Goal: Information Seeking & Learning: Find specific fact

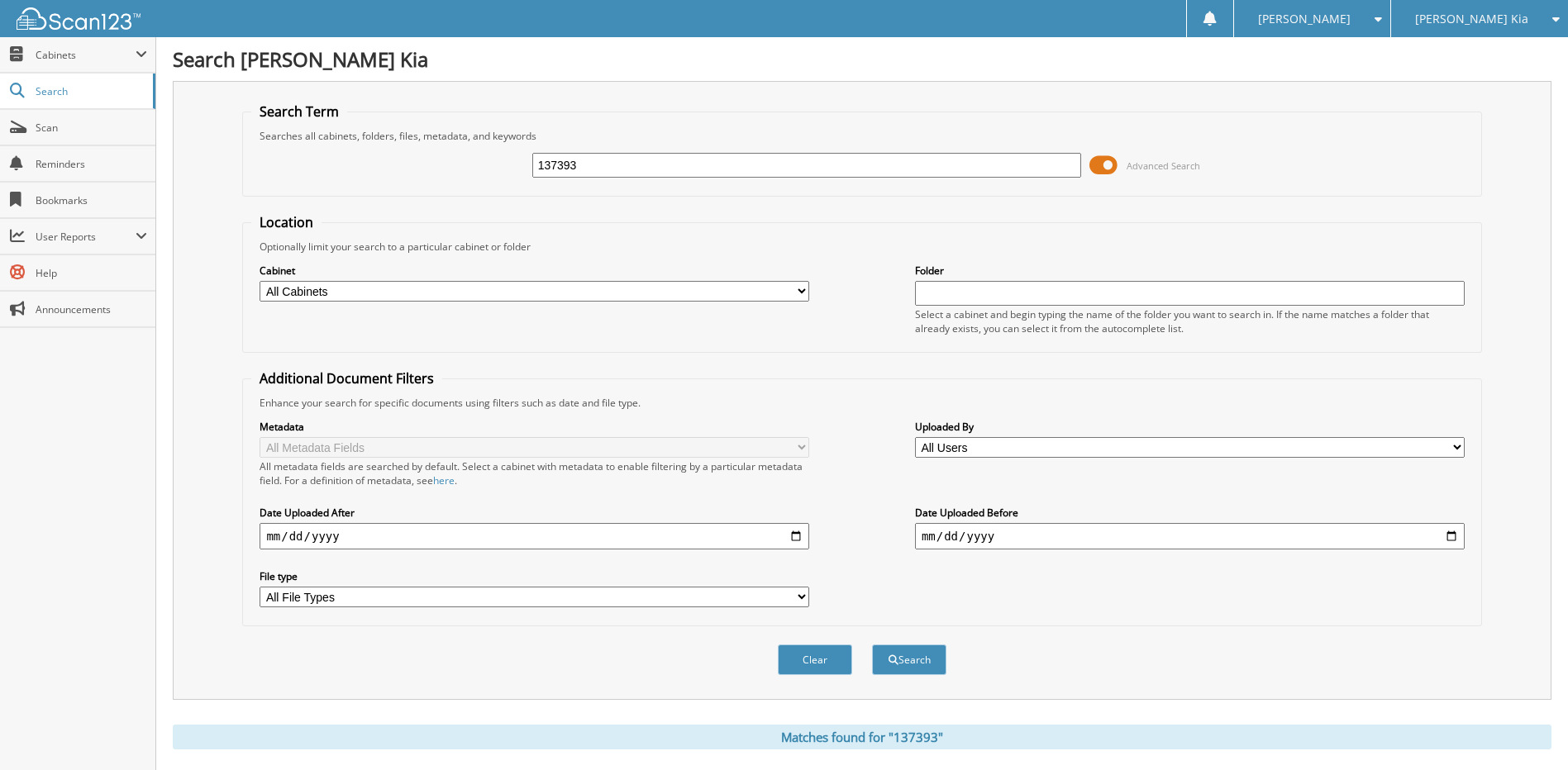
drag, startPoint x: 605, startPoint y: 163, endPoint x: 484, endPoint y: 164, distance: 121.0
click at [484, 164] on div "137393 Advanced Search" at bounding box center [861, 165] width 1221 height 45
paste input "222573-01"
type input "222573-01"
click at [872, 645] on button "Search" at bounding box center [909, 660] width 74 height 31
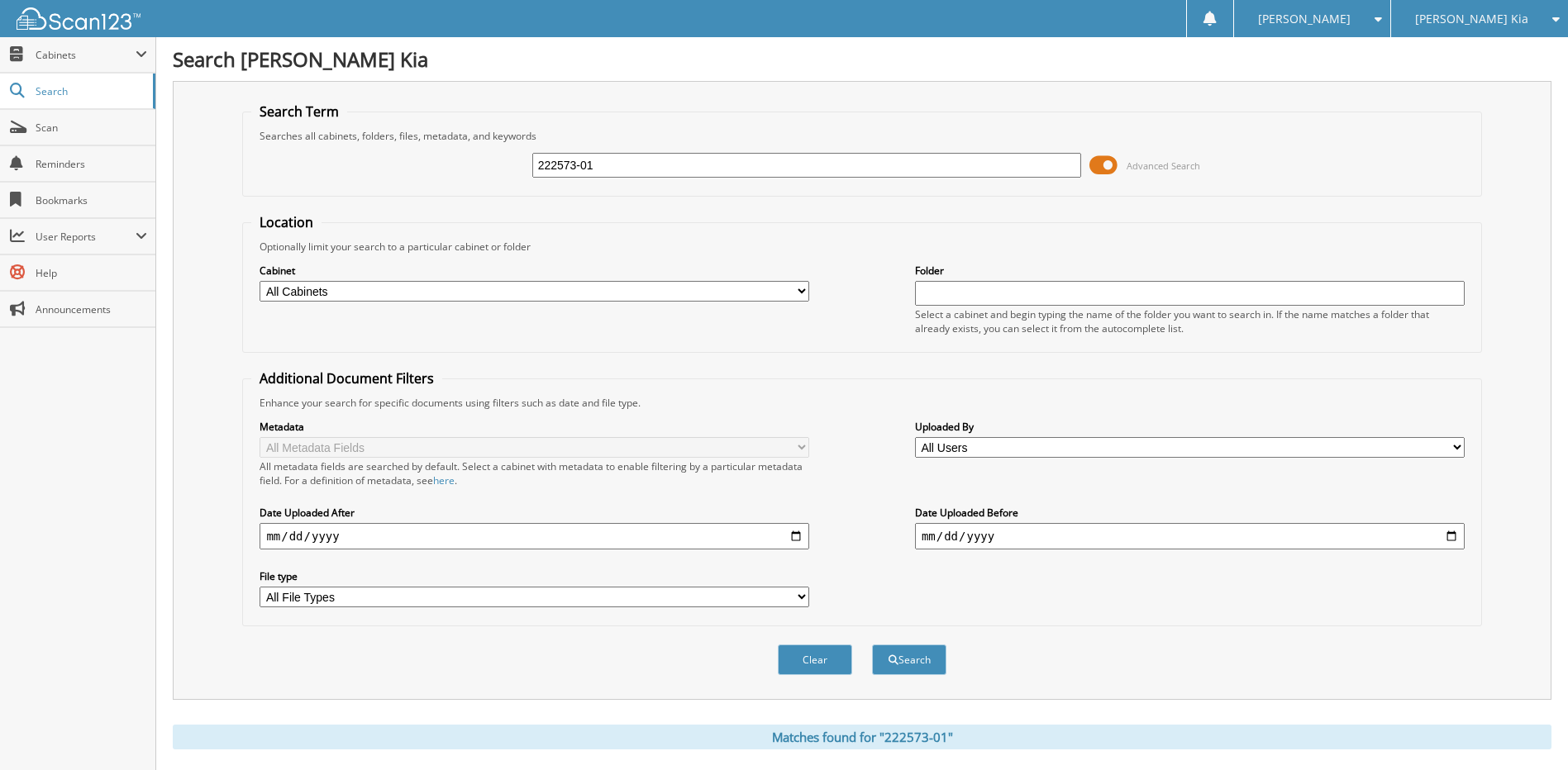
scroll to position [254, 0]
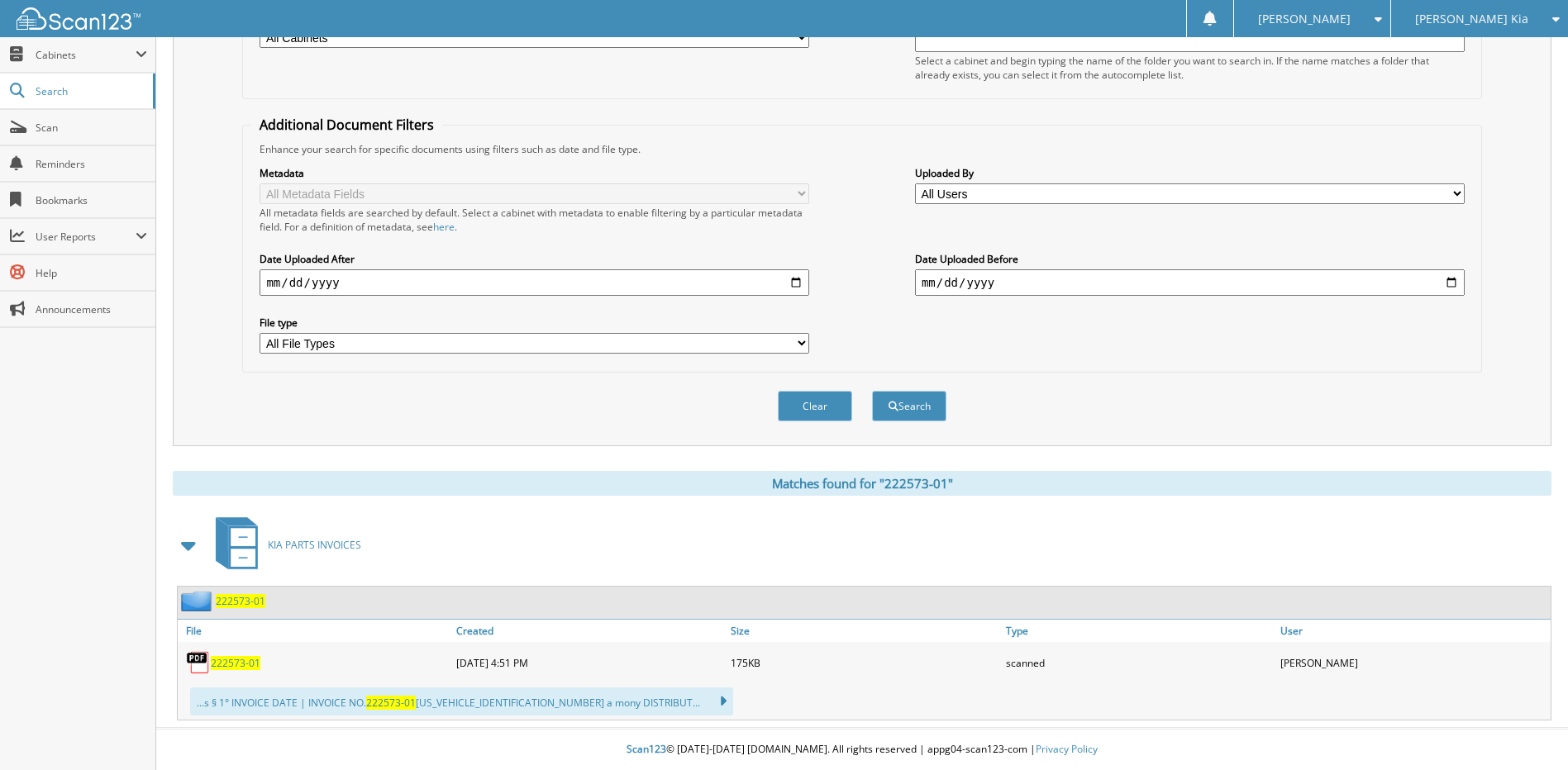
click at [239, 669] on span "222573-01" at bounding box center [235, 663] width 50 height 14
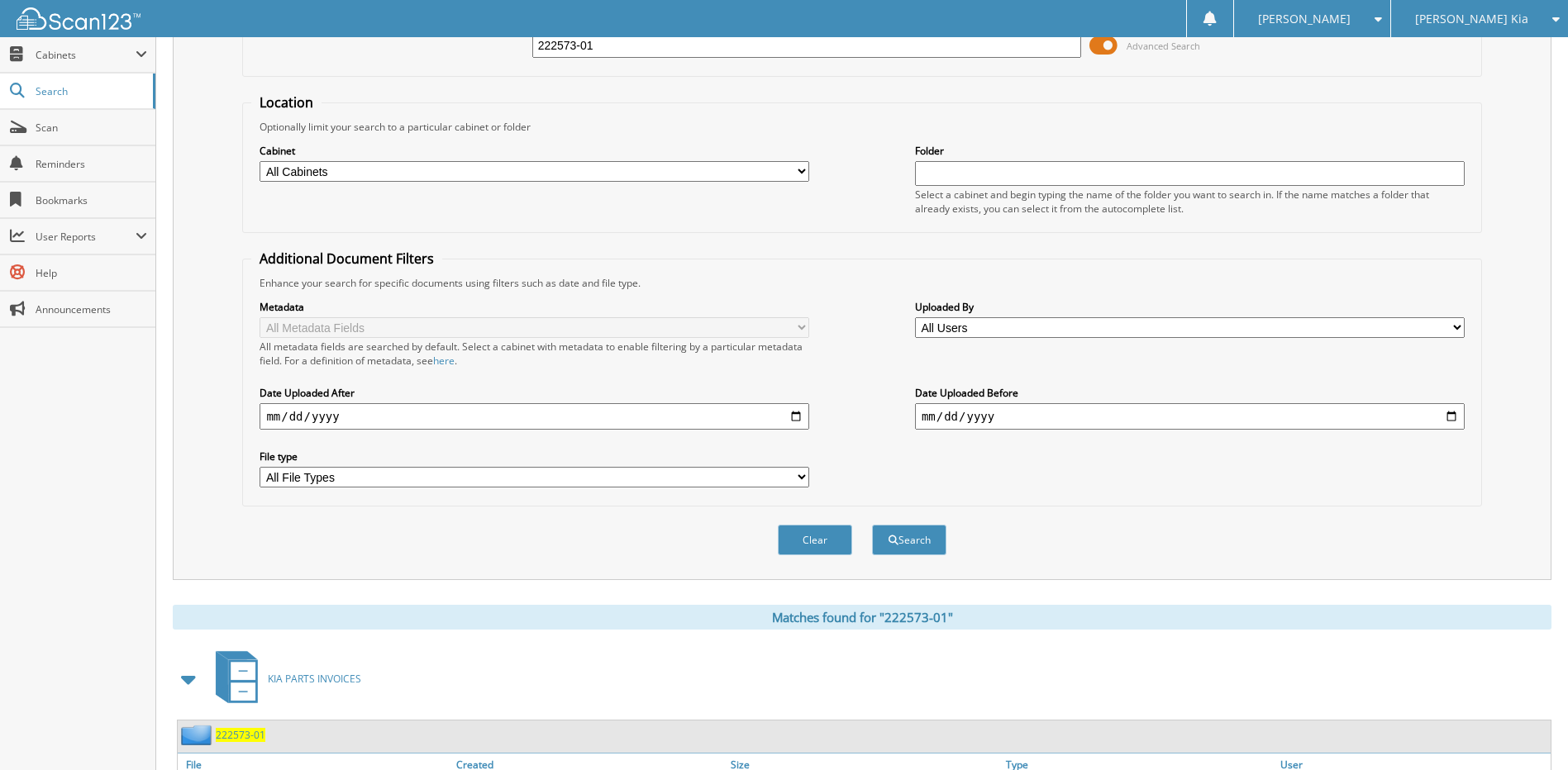
scroll to position [0, 0]
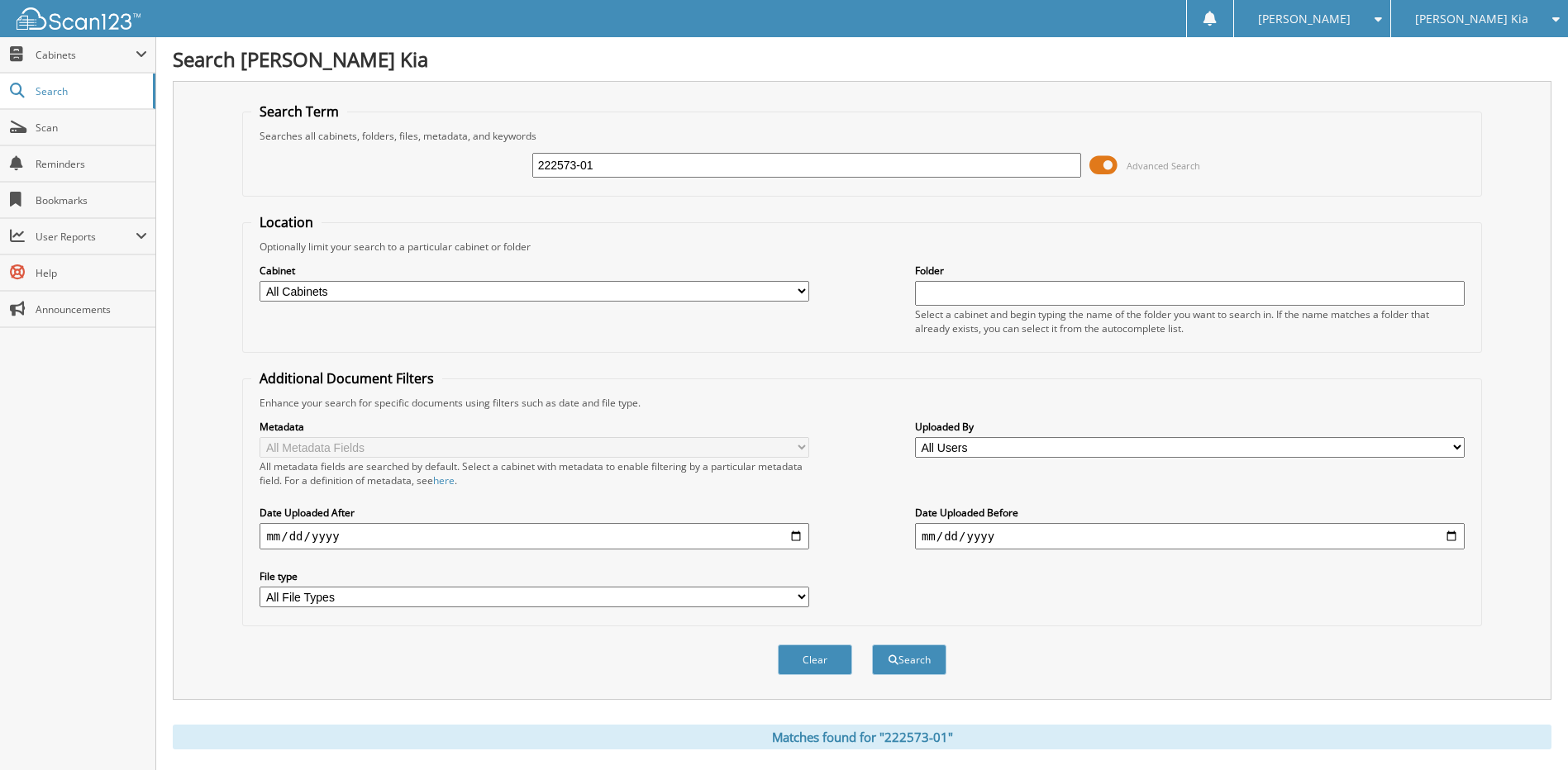
drag, startPoint x: 600, startPoint y: 166, endPoint x: 516, endPoint y: 170, distance: 84.1
click at [516, 167] on div "222573-01 Advanced Search" at bounding box center [861, 165] width 1221 height 45
paste input "129"
type input "222129"
click at [914, 662] on button "Search" at bounding box center [909, 660] width 74 height 31
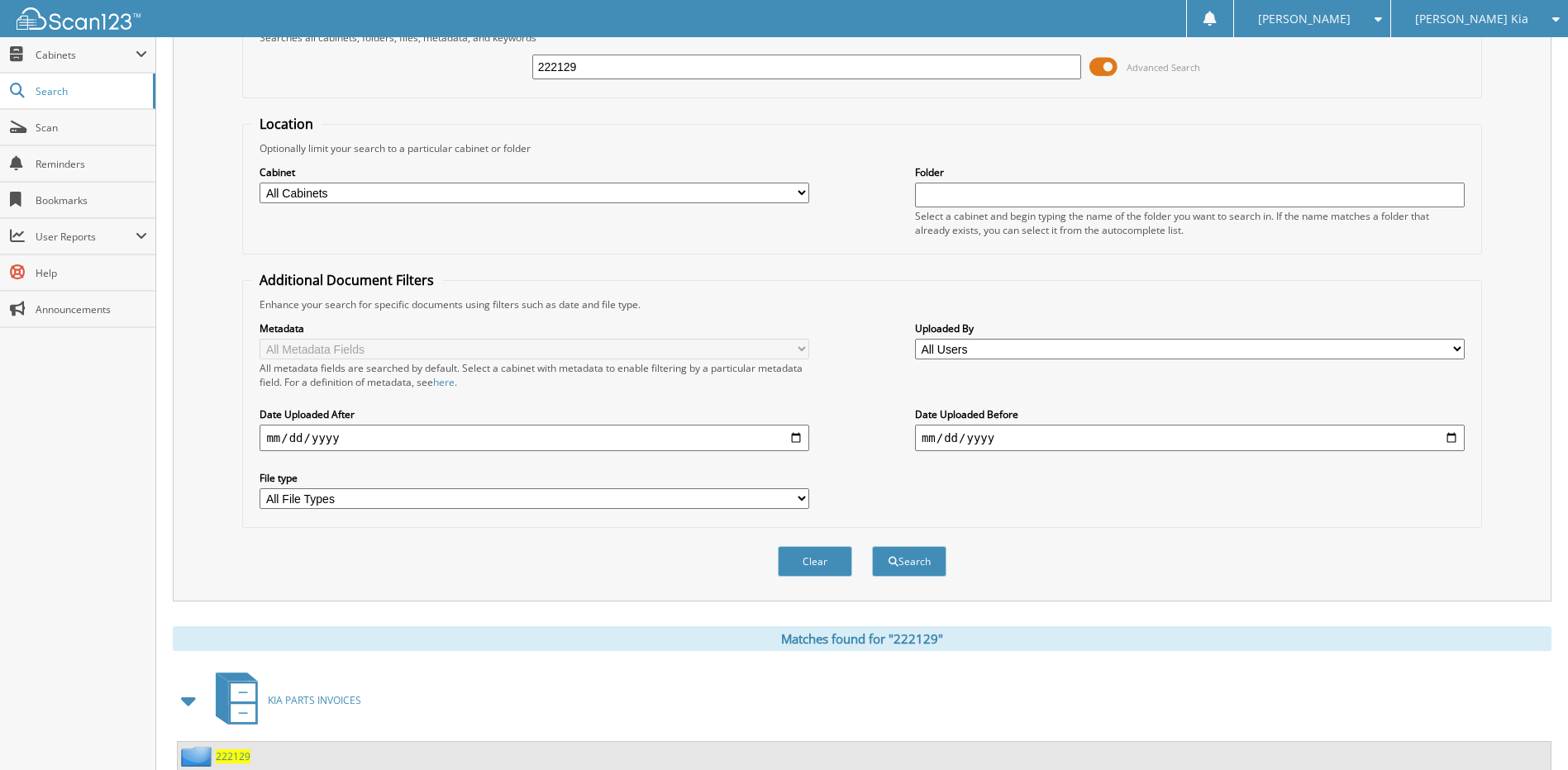
scroll to position [413, 0]
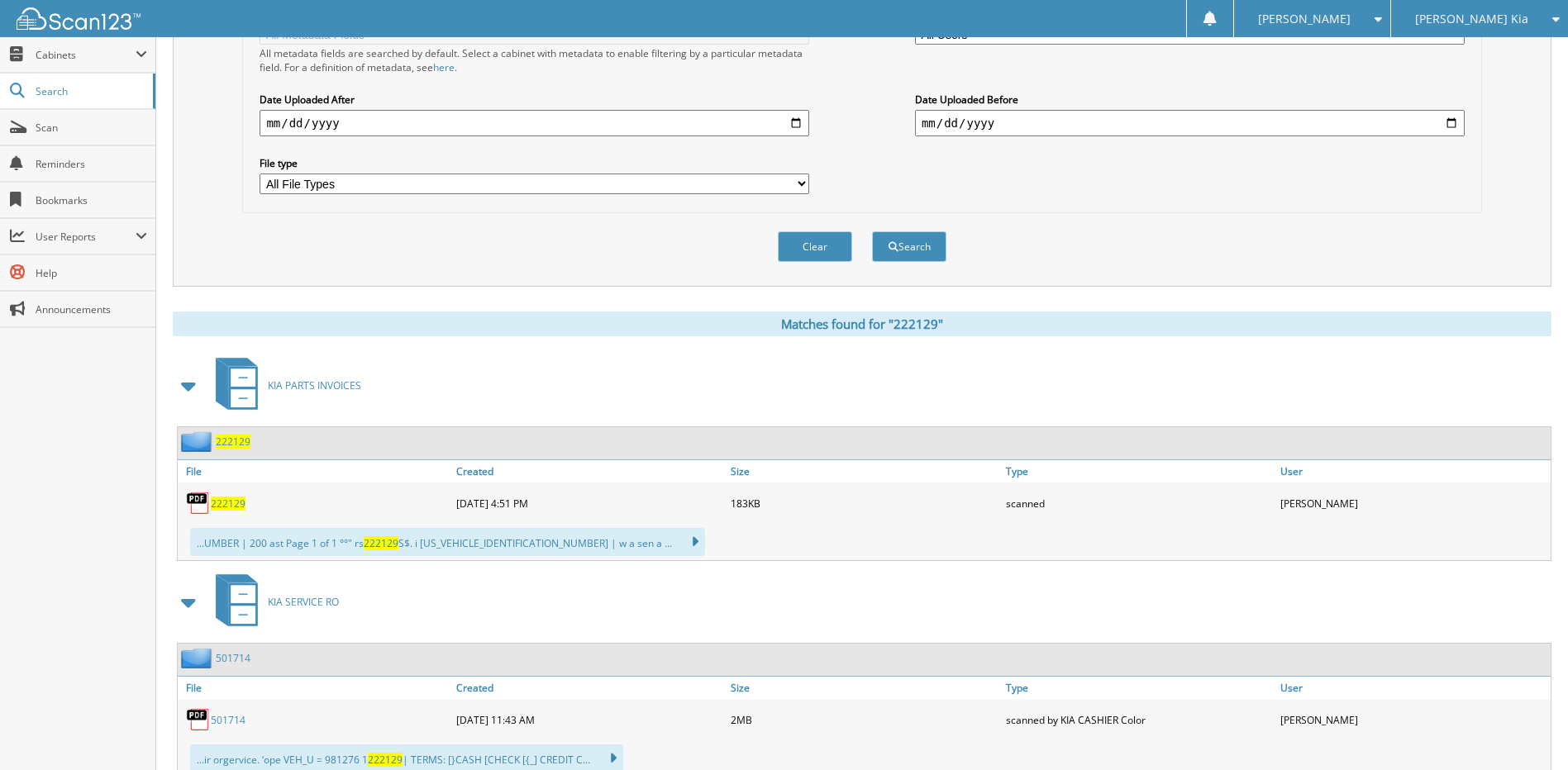
click at [226, 503] on span "222129" at bounding box center [228, 503] width 35 height 14
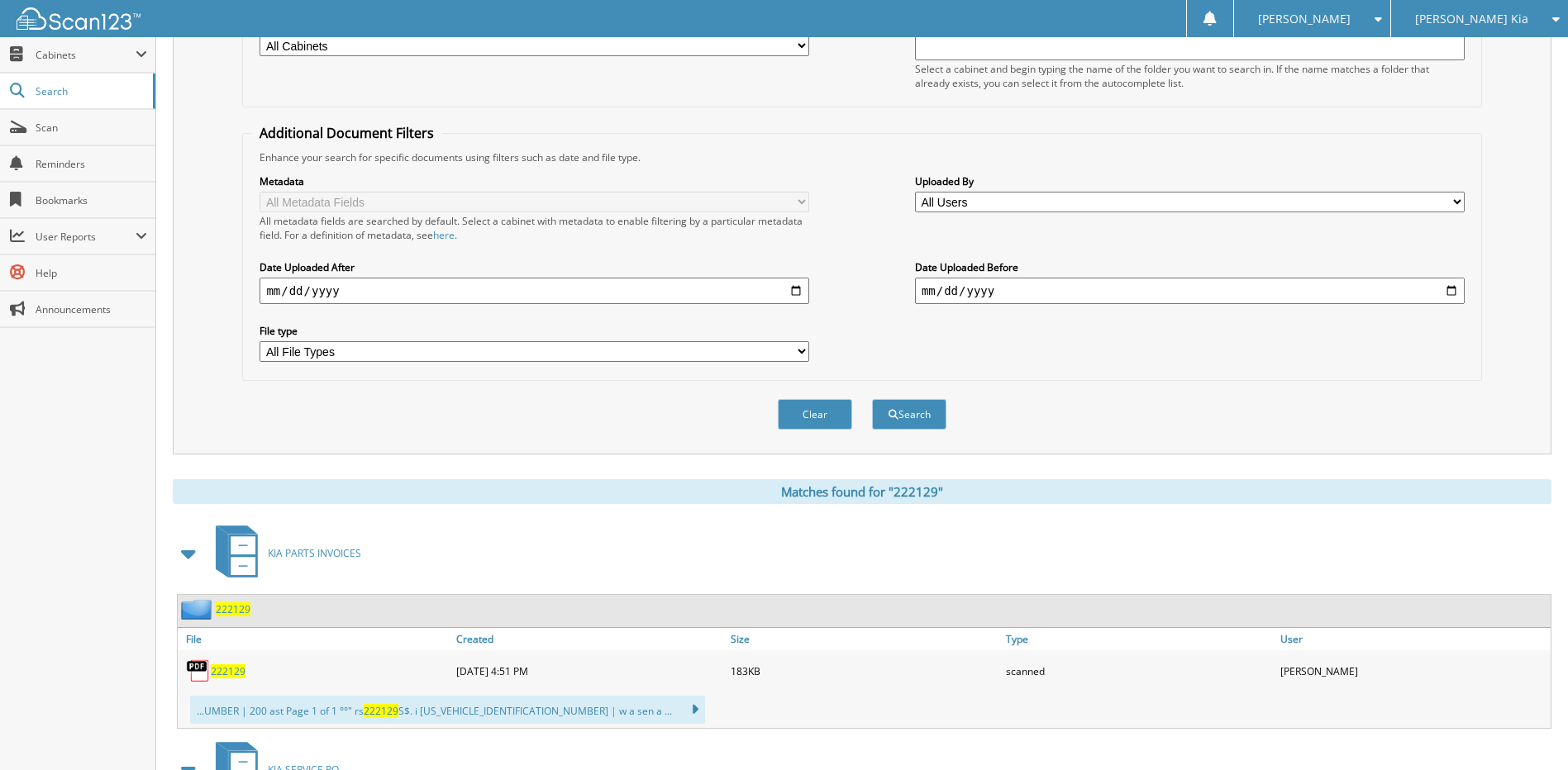
scroll to position [0, 0]
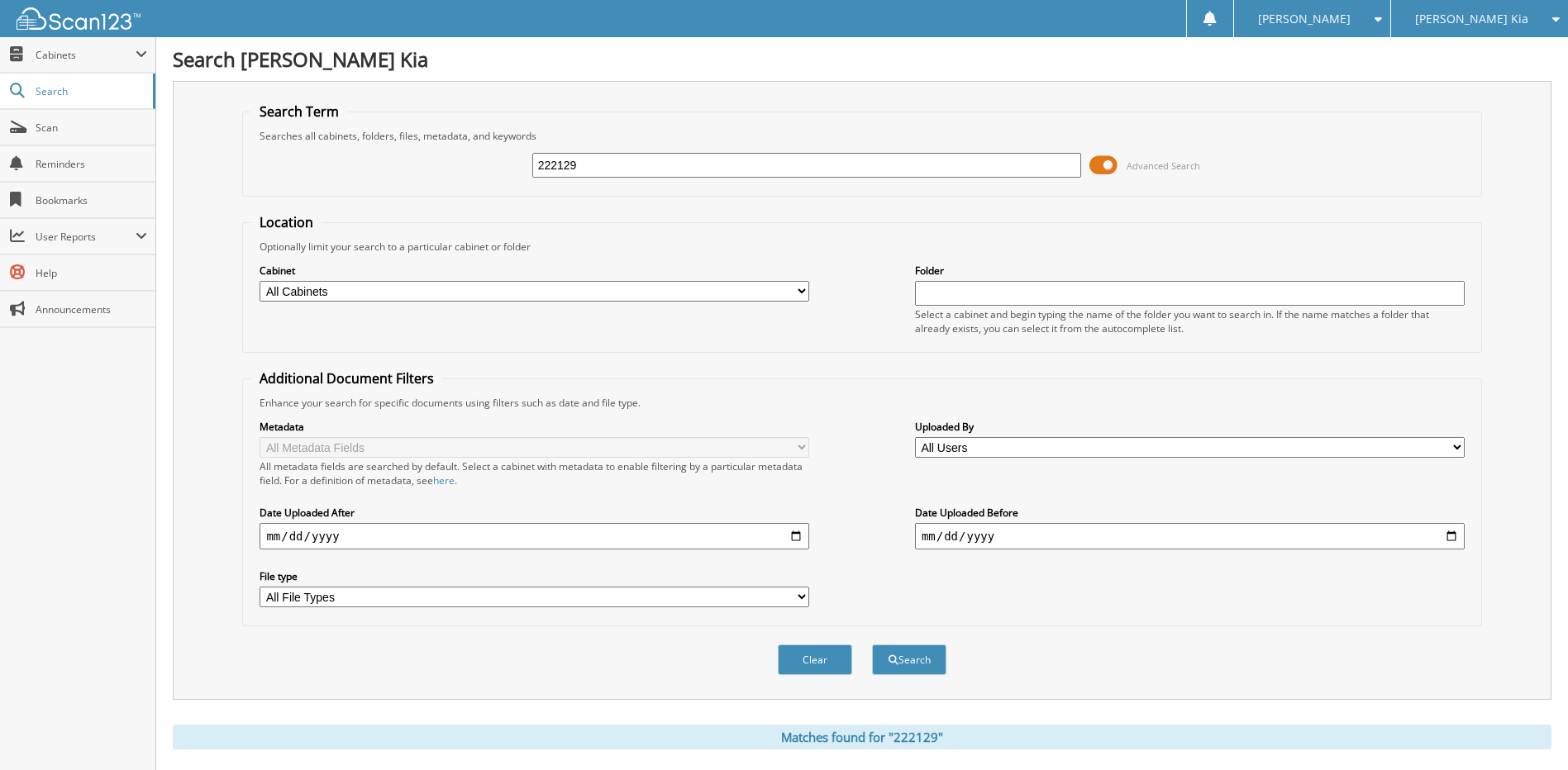
click at [852, 156] on input "222129" at bounding box center [807, 165] width 550 height 24
drag, startPoint x: 619, startPoint y: 168, endPoint x: 495, endPoint y: 164, distance: 124.1
click at [495, 164] on div "222129 Advanced Search" at bounding box center [861, 165] width 1221 height 45
paste input "094CM"
type input "222094CM"
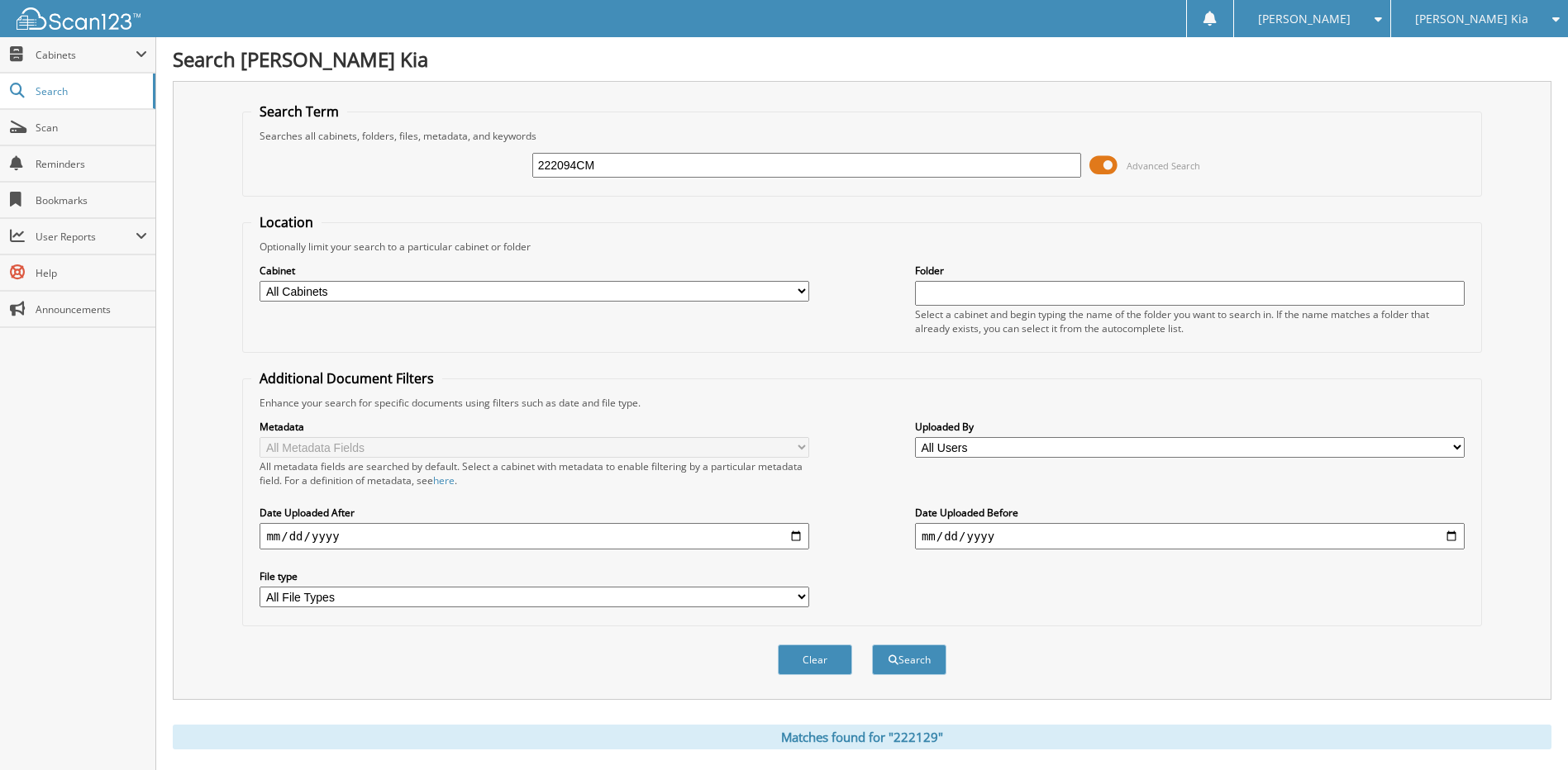
click at [872, 645] on button "Search" at bounding box center [909, 660] width 74 height 31
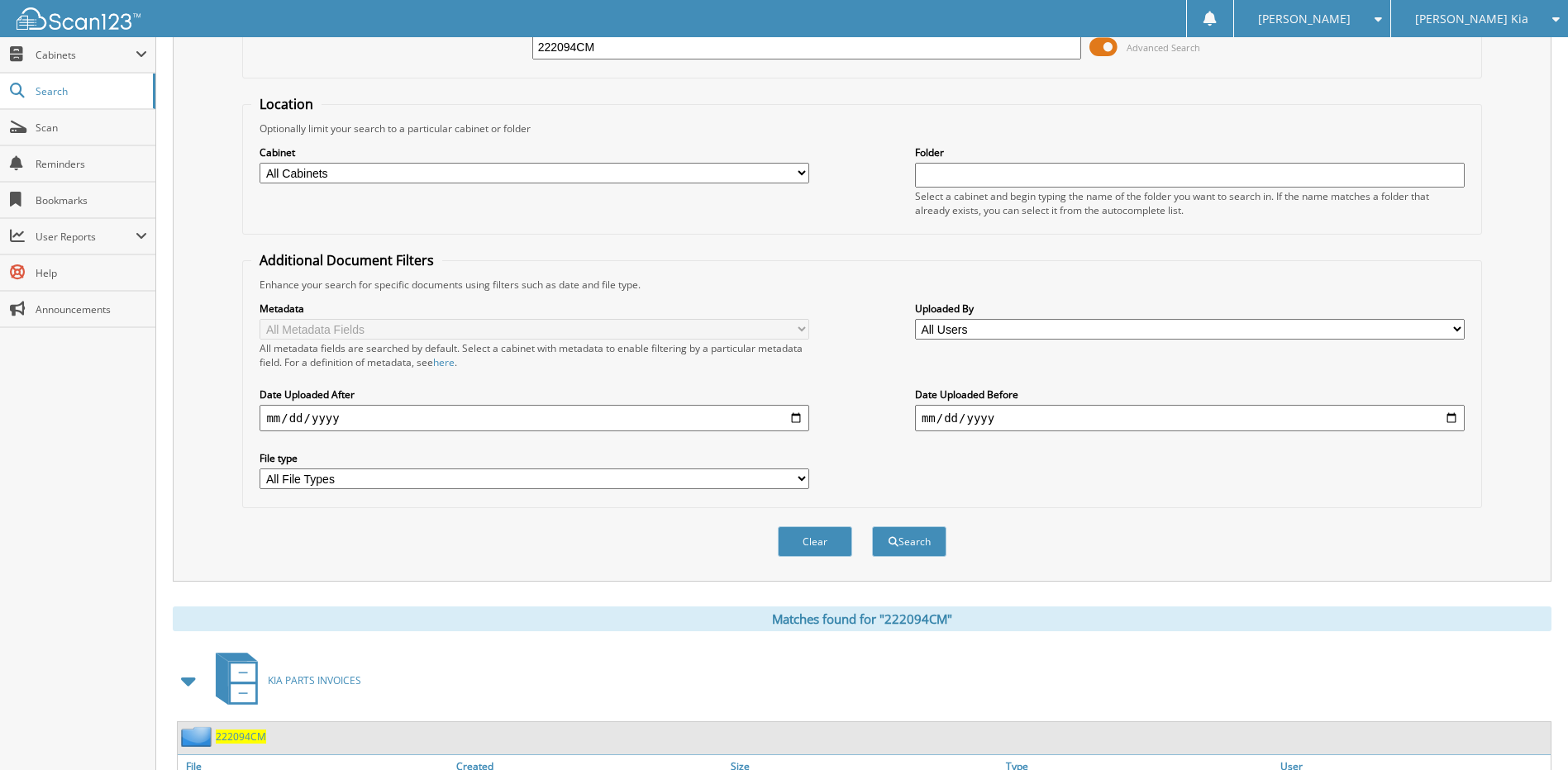
scroll to position [254, 0]
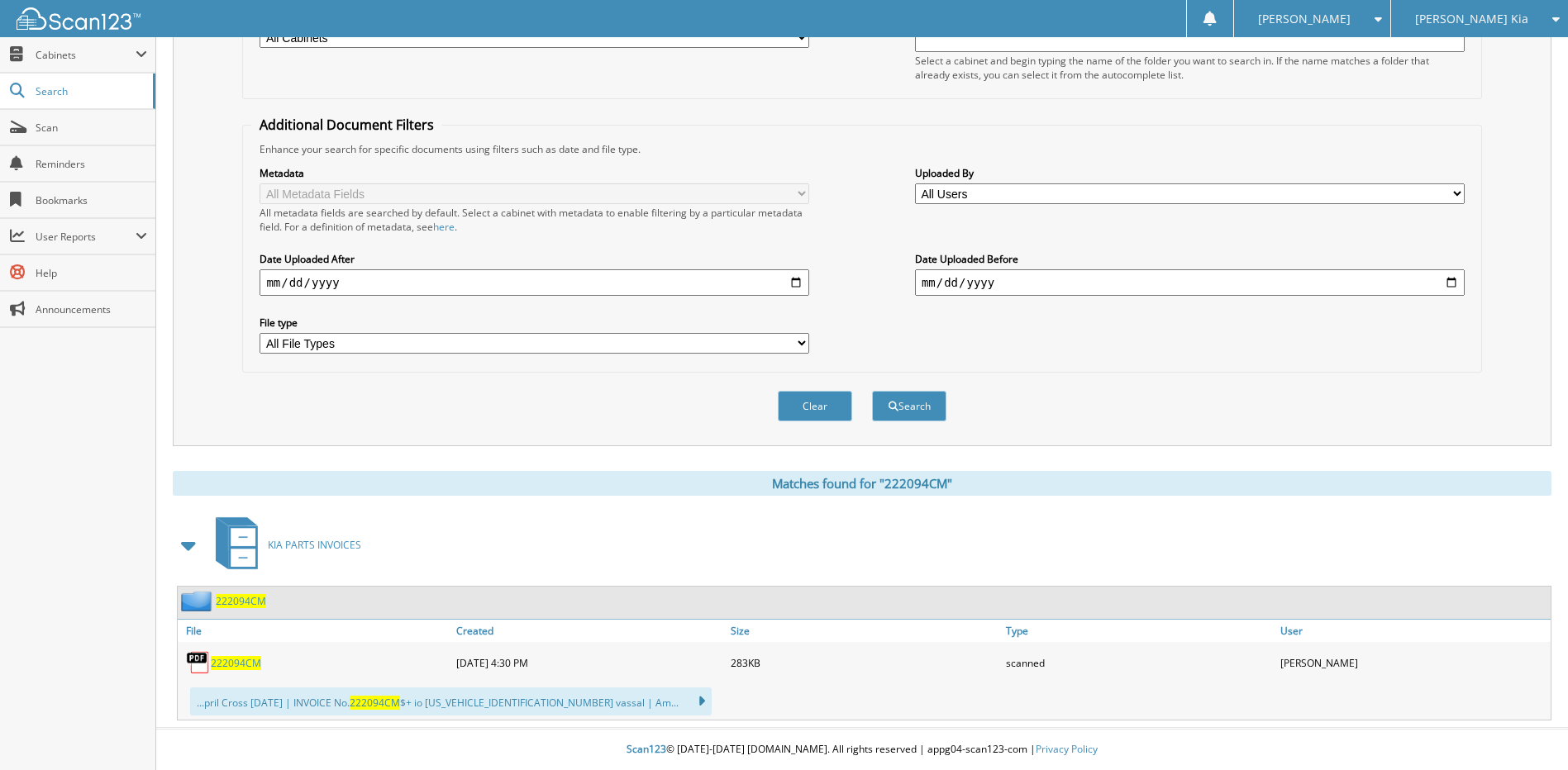
click at [235, 656] on span "222094CM" at bounding box center [236, 663] width 51 height 14
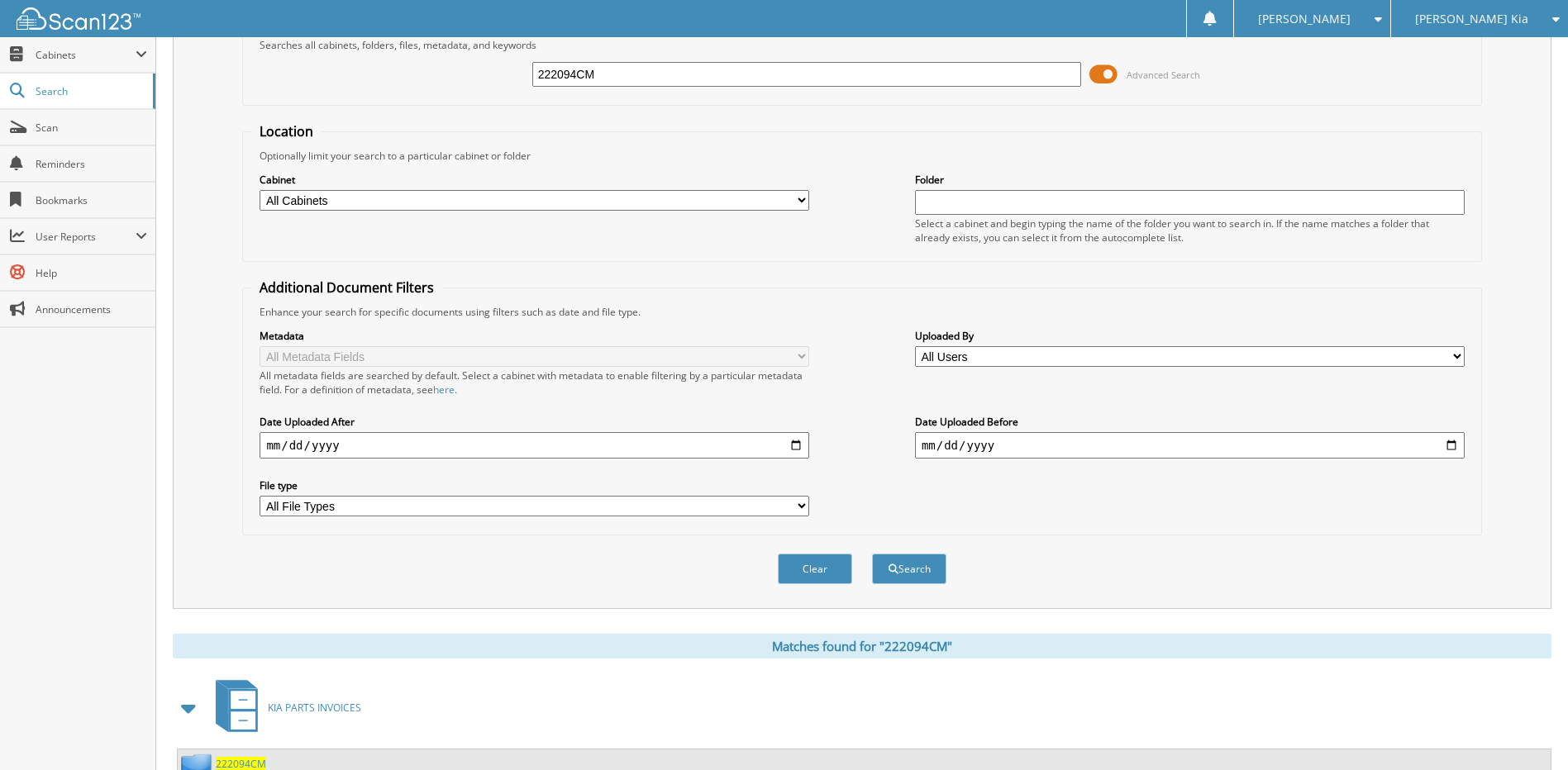
scroll to position [0, 0]
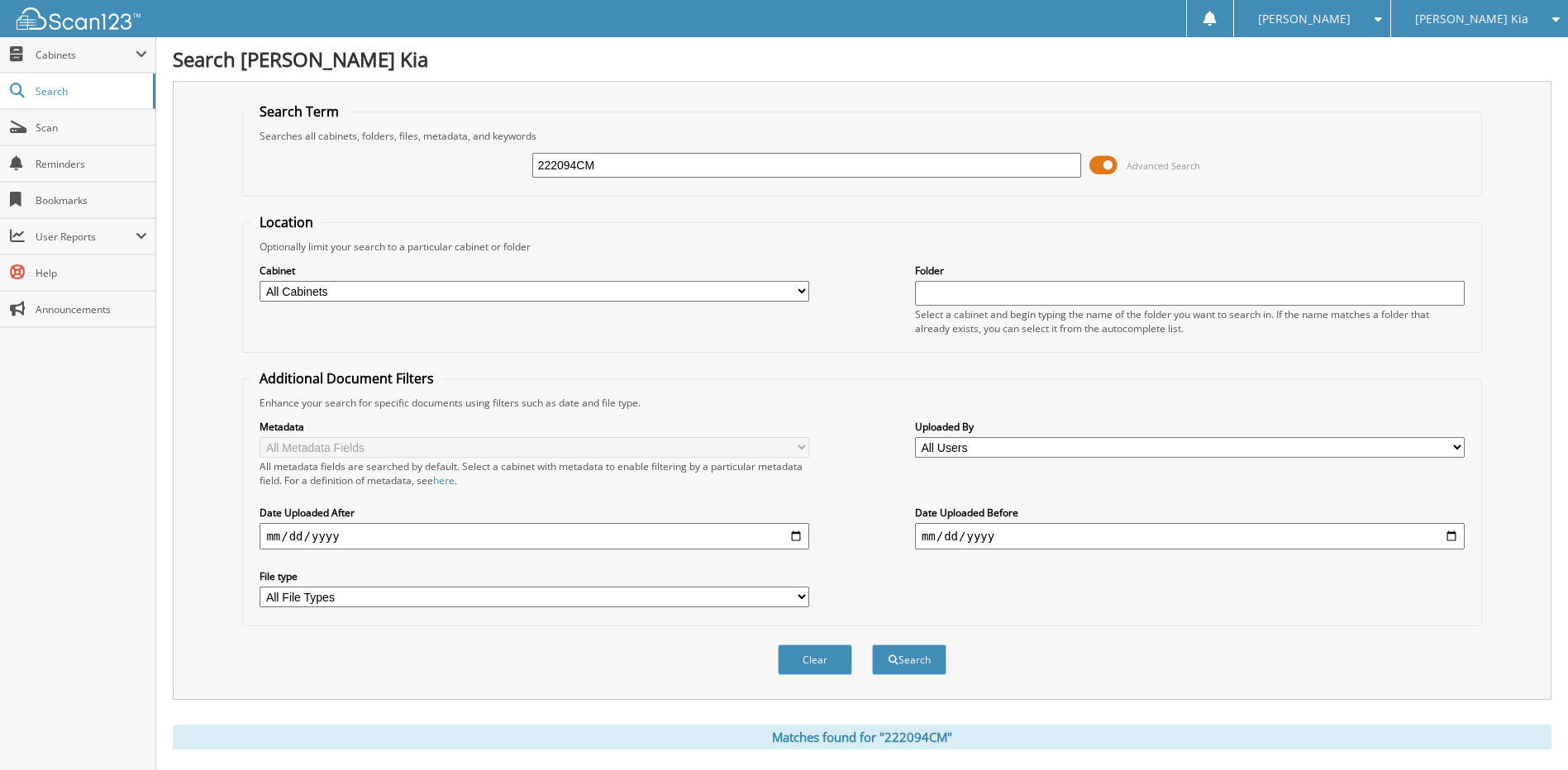
drag, startPoint x: 635, startPoint y: 166, endPoint x: 432, endPoint y: 171, distance: 203.1
click at [432, 171] on div "222094CM Advanced Search" at bounding box center [861, 165] width 1221 height 45
click at [712, 166] on input "text" at bounding box center [807, 165] width 550 height 24
paste input "222408-01"
type input "222408-01"
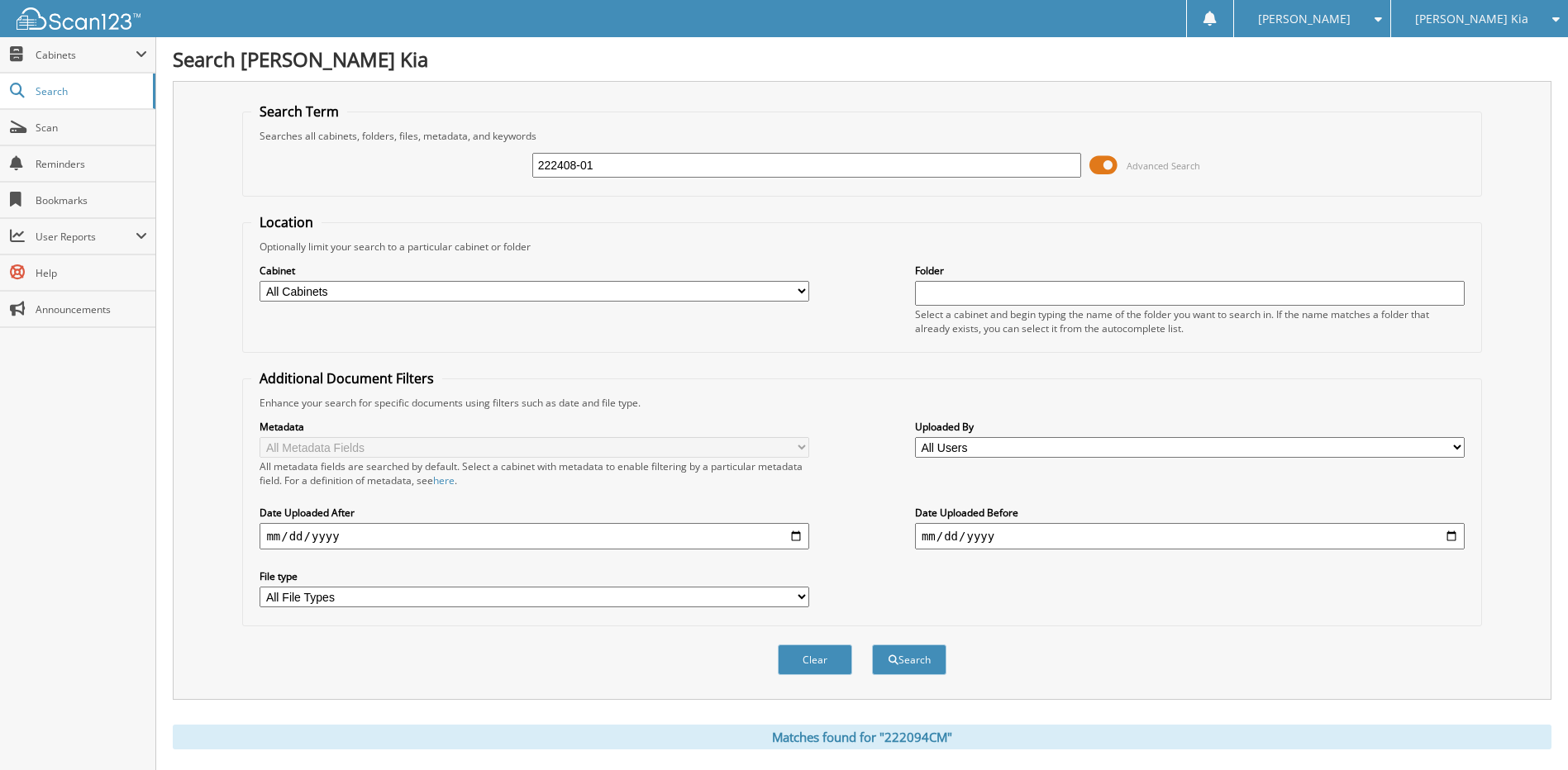
drag, startPoint x: 834, startPoint y: 675, endPoint x: 905, endPoint y: 683, distance: 71.4
click at [905, 685] on div "Clear Search" at bounding box center [862, 660] width 1239 height 67
click at [909, 663] on button "Search" at bounding box center [909, 660] width 74 height 31
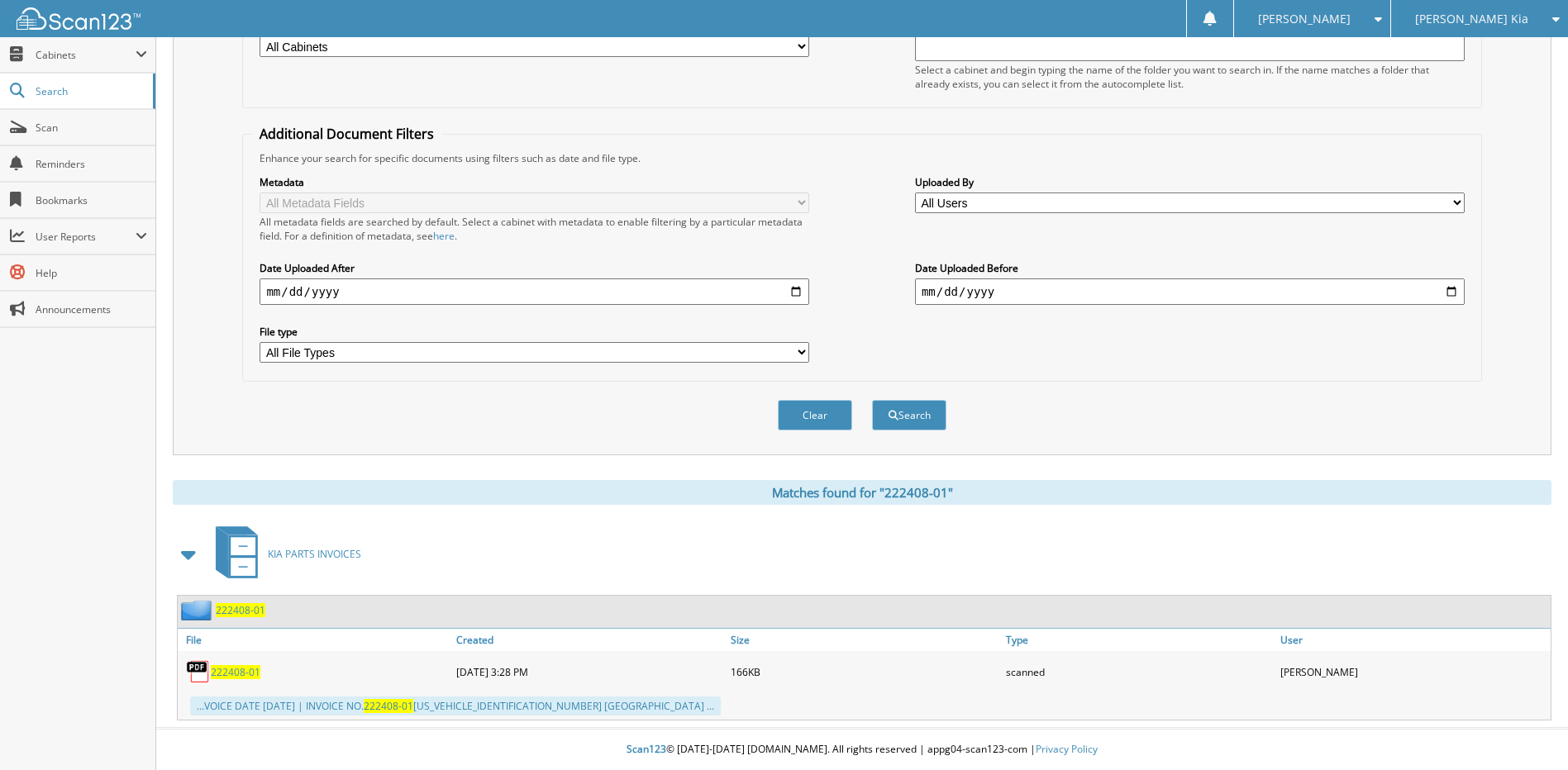
click at [251, 673] on span "222408-01" at bounding box center [235, 672] width 50 height 14
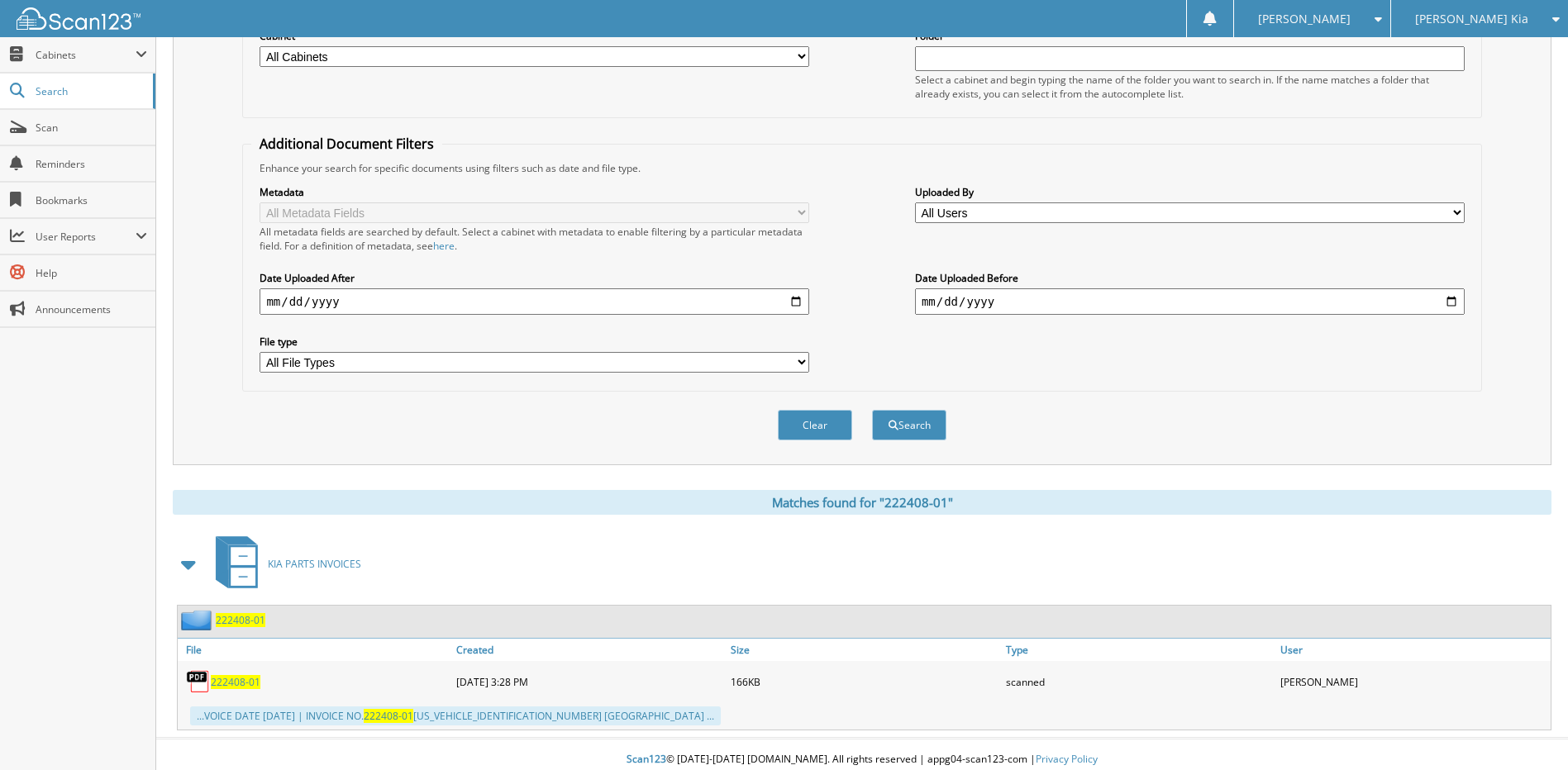
scroll to position [0, 0]
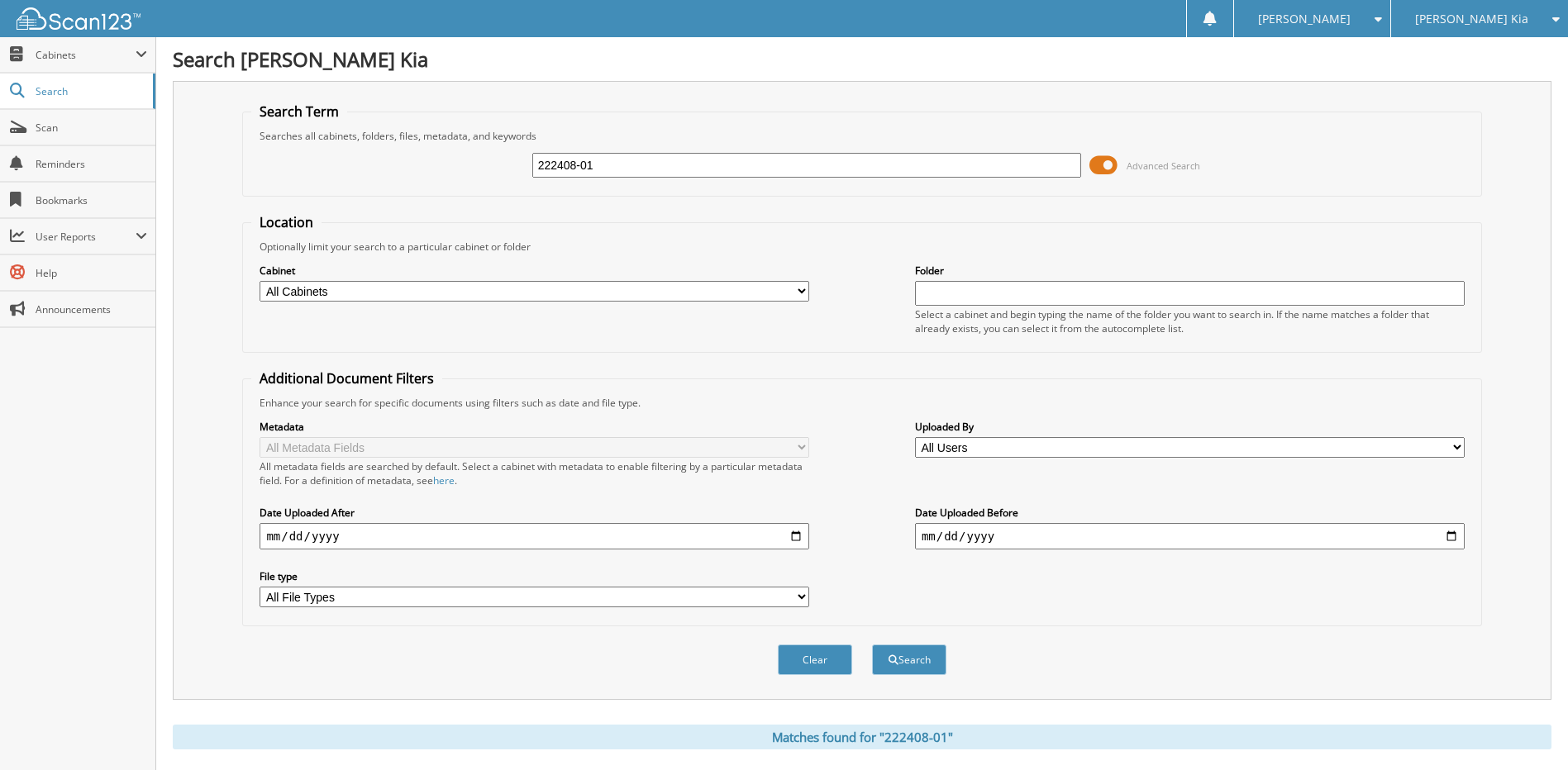
drag, startPoint x: 702, startPoint y: 166, endPoint x: 525, endPoint y: 166, distance: 177.0
click at [525, 166] on div "222408-01 Advanced Search" at bounding box center [861, 165] width 1221 height 45
paste input "192-02"
type input "222192-02"
drag, startPoint x: 825, startPoint y: 657, endPoint x: 897, endPoint y: 669, distance: 73.0
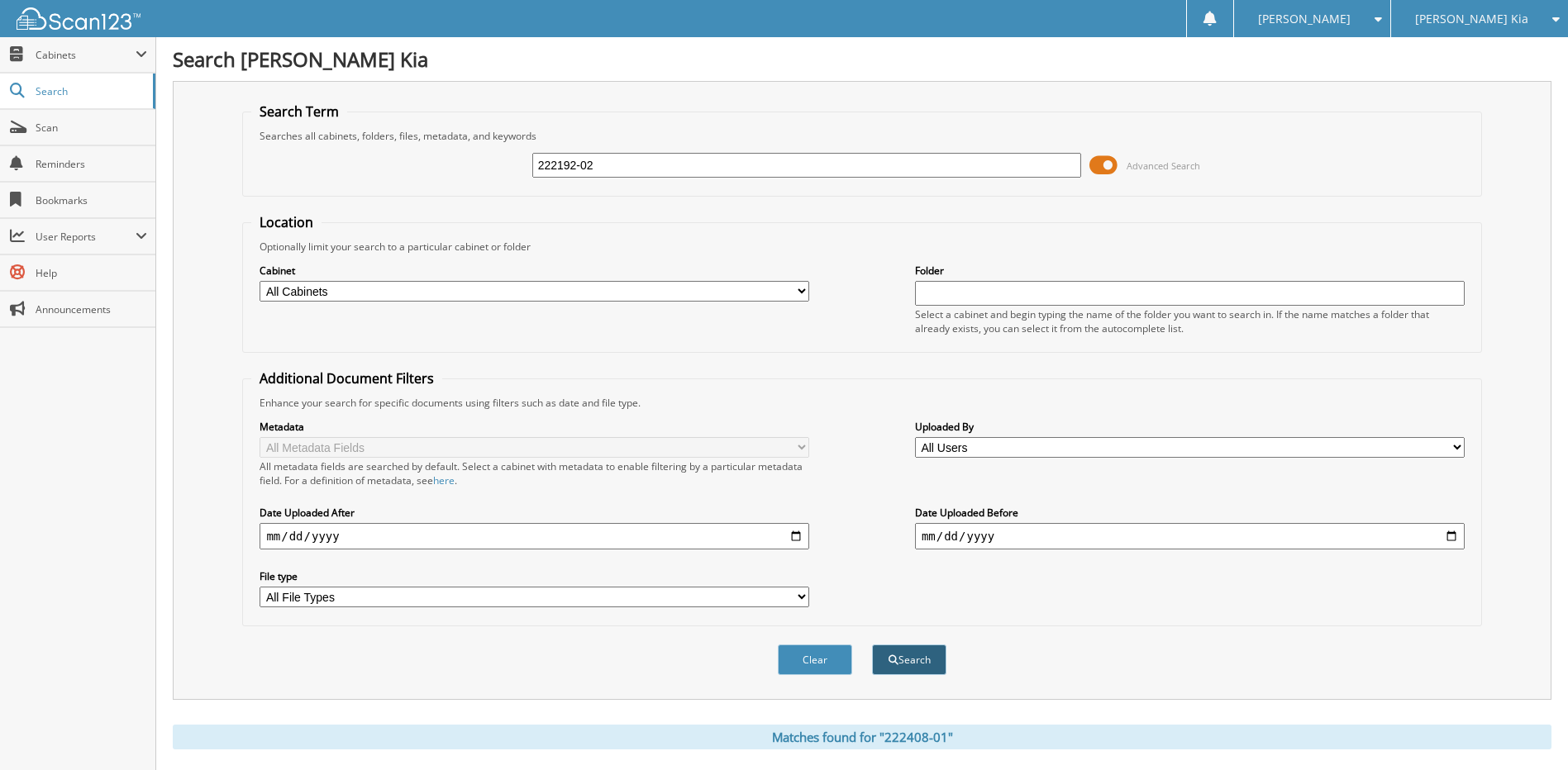
click at [897, 669] on div "Clear Search" at bounding box center [862, 660] width 1239 height 67
click at [909, 662] on button "Search" at bounding box center [909, 660] width 74 height 31
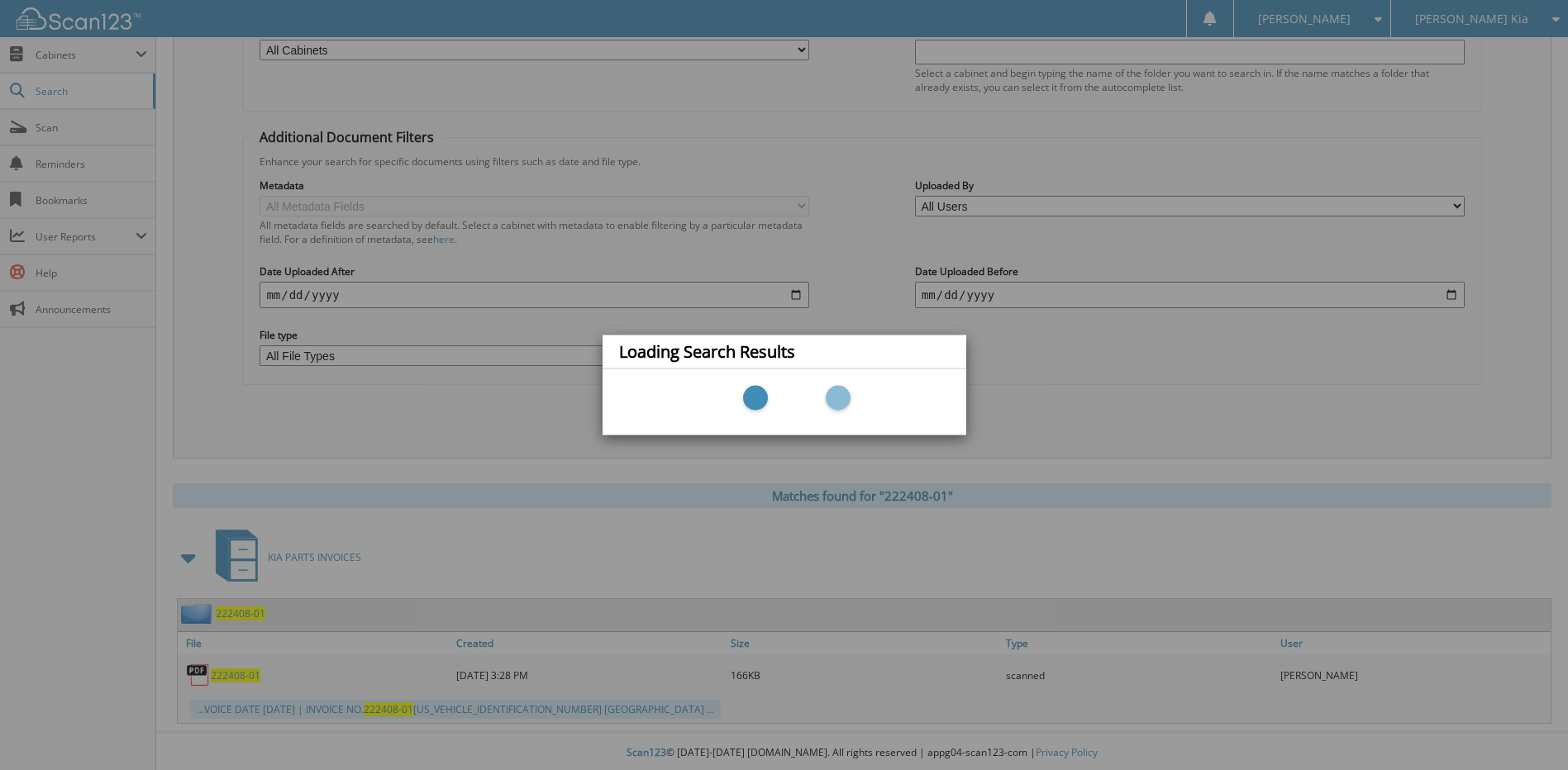
scroll to position [246, 0]
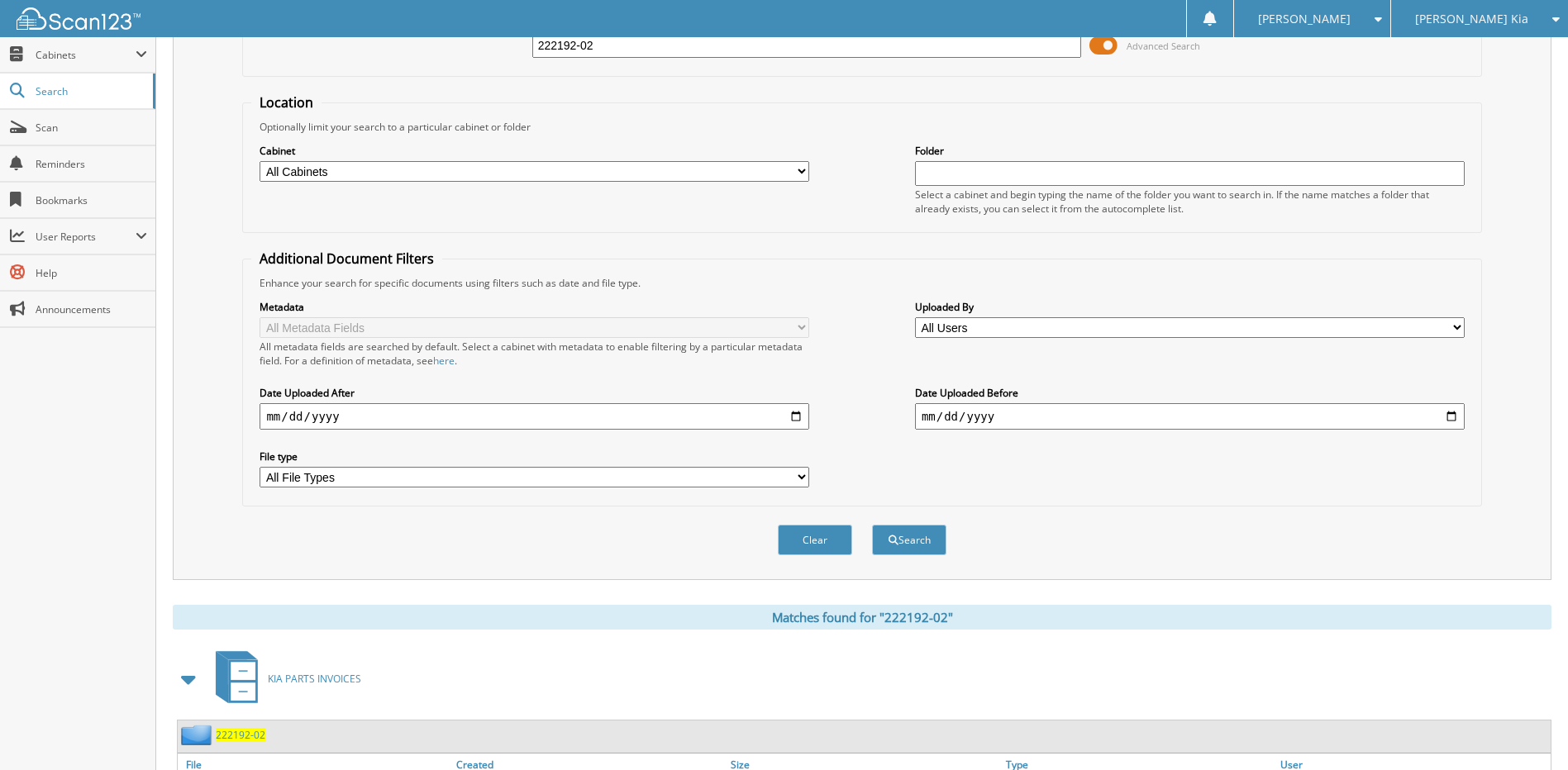
scroll to position [246, 0]
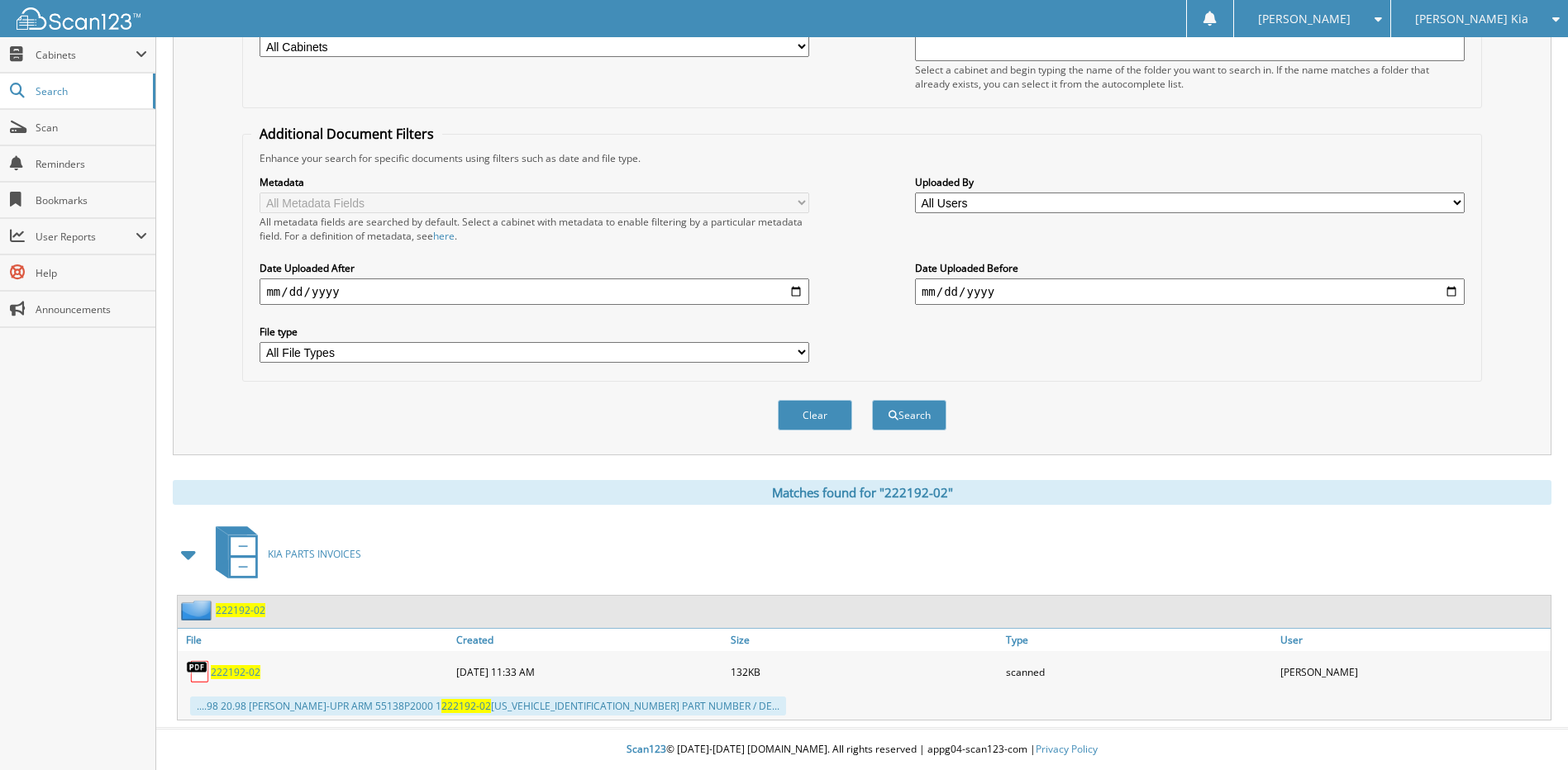
click at [238, 668] on span "222192-02" at bounding box center [235, 672] width 50 height 14
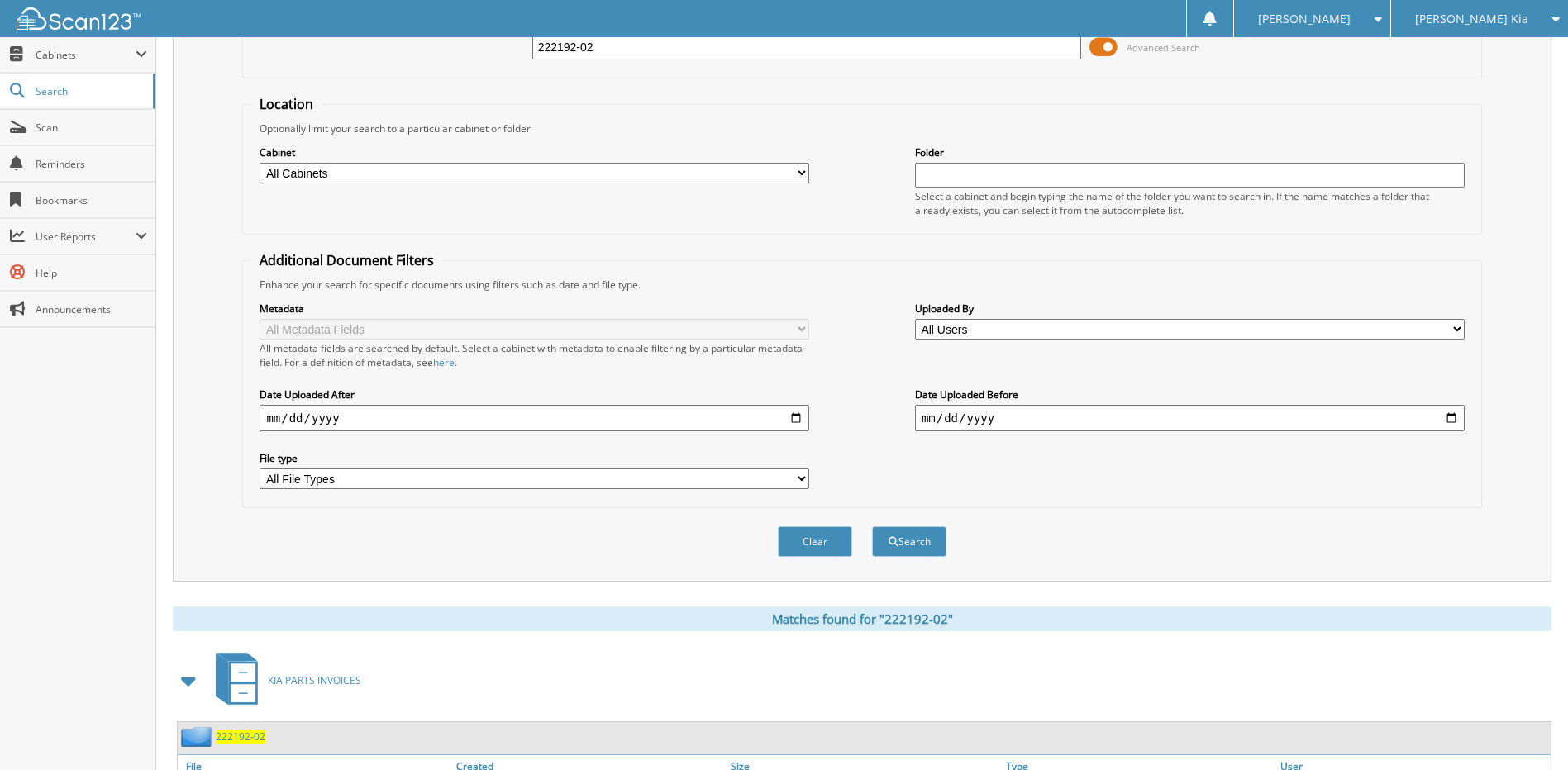
scroll to position [0, 0]
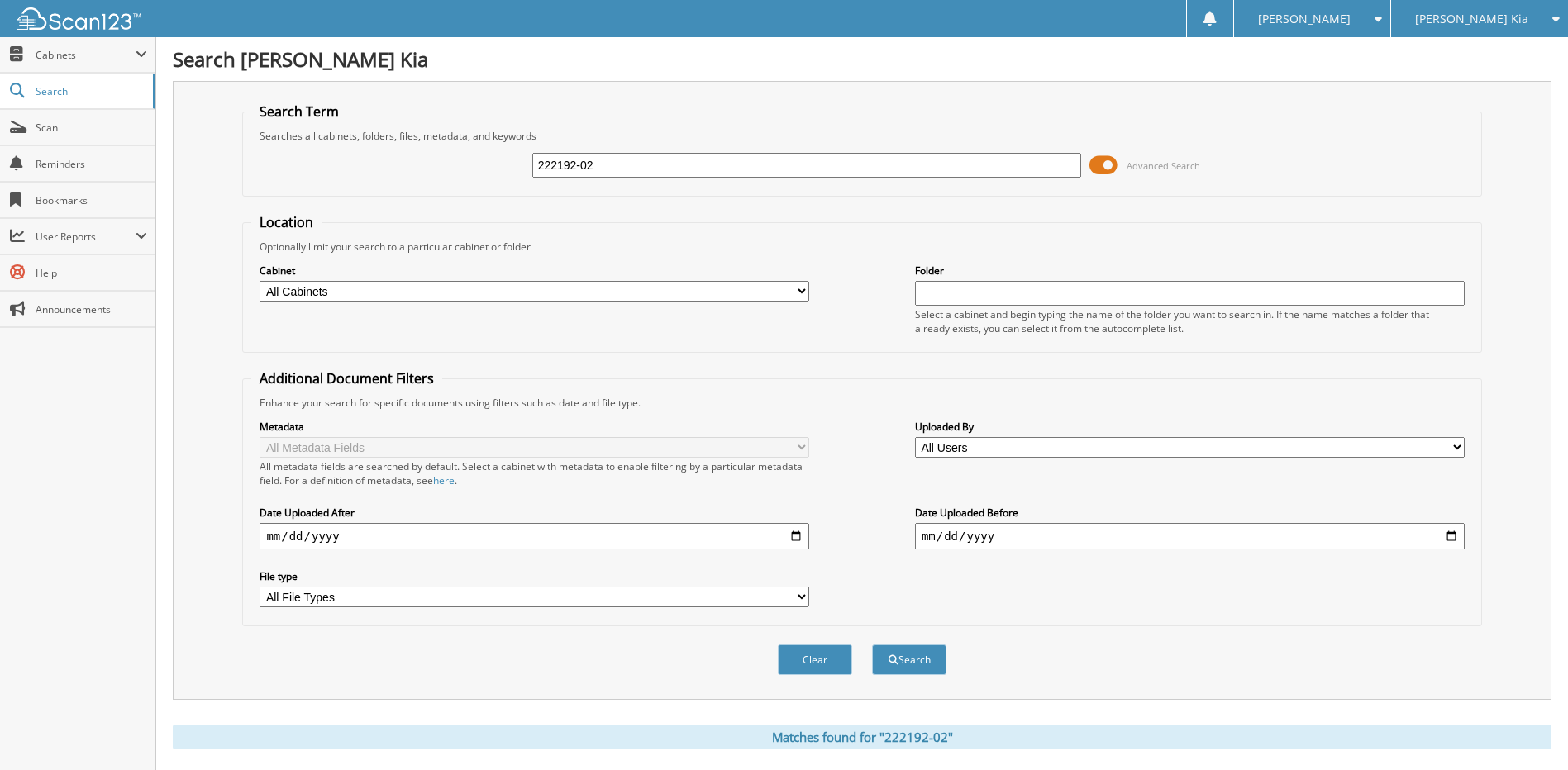
drag, startPoint x: 600, startPoint y: 163, endPoint x: 497, endPoint y: 160, distance: 103.0
click at [497, 160] on div "222192-02 Advanced Search" at bounding box center [861, 165] width 1221 height 45
paste input "254"
type input "222254"
click at [905, 664] on button "Search" at bounding box center [909, 660] width 74 height 31
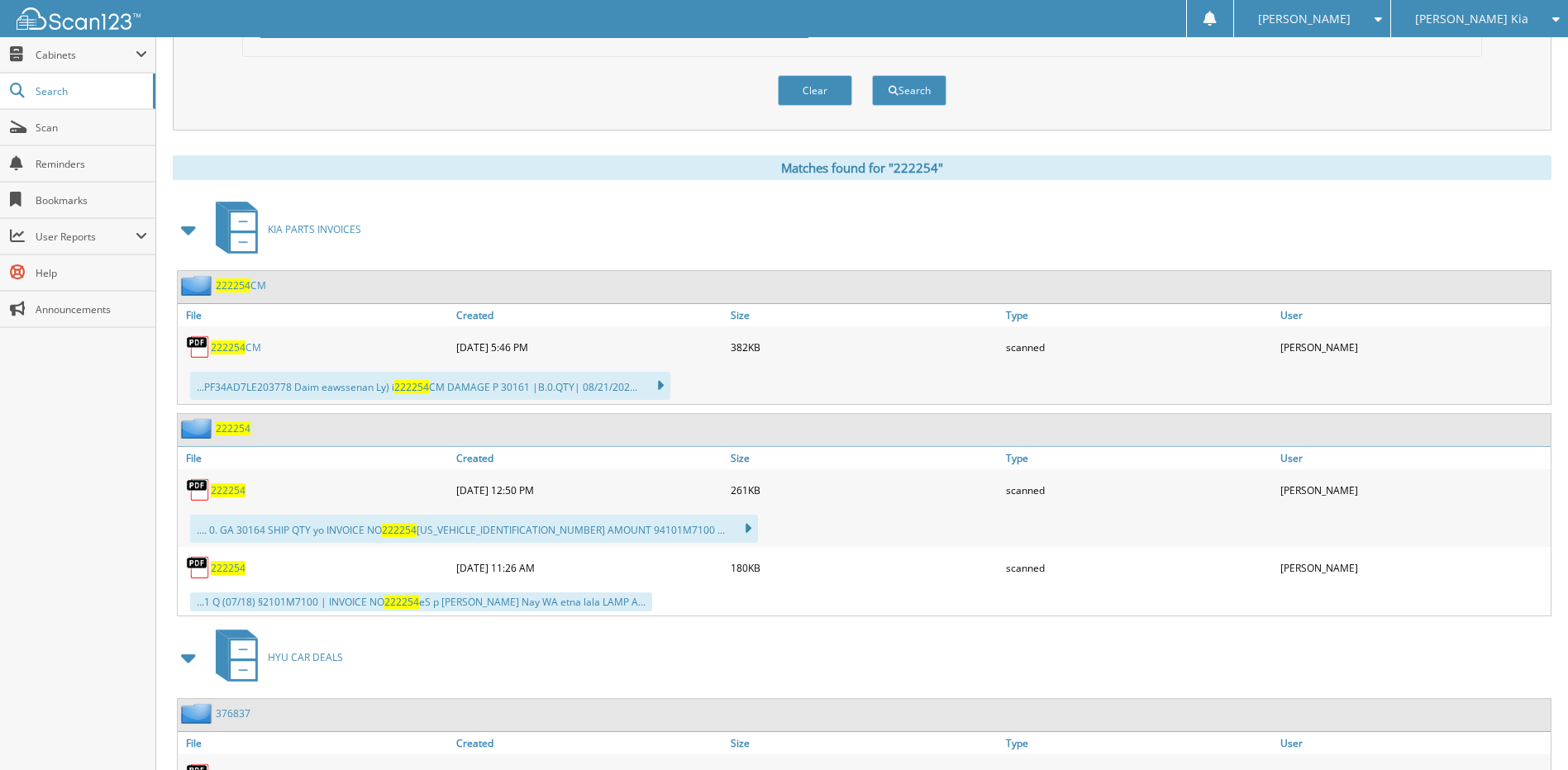
scroll to position [662, 0]
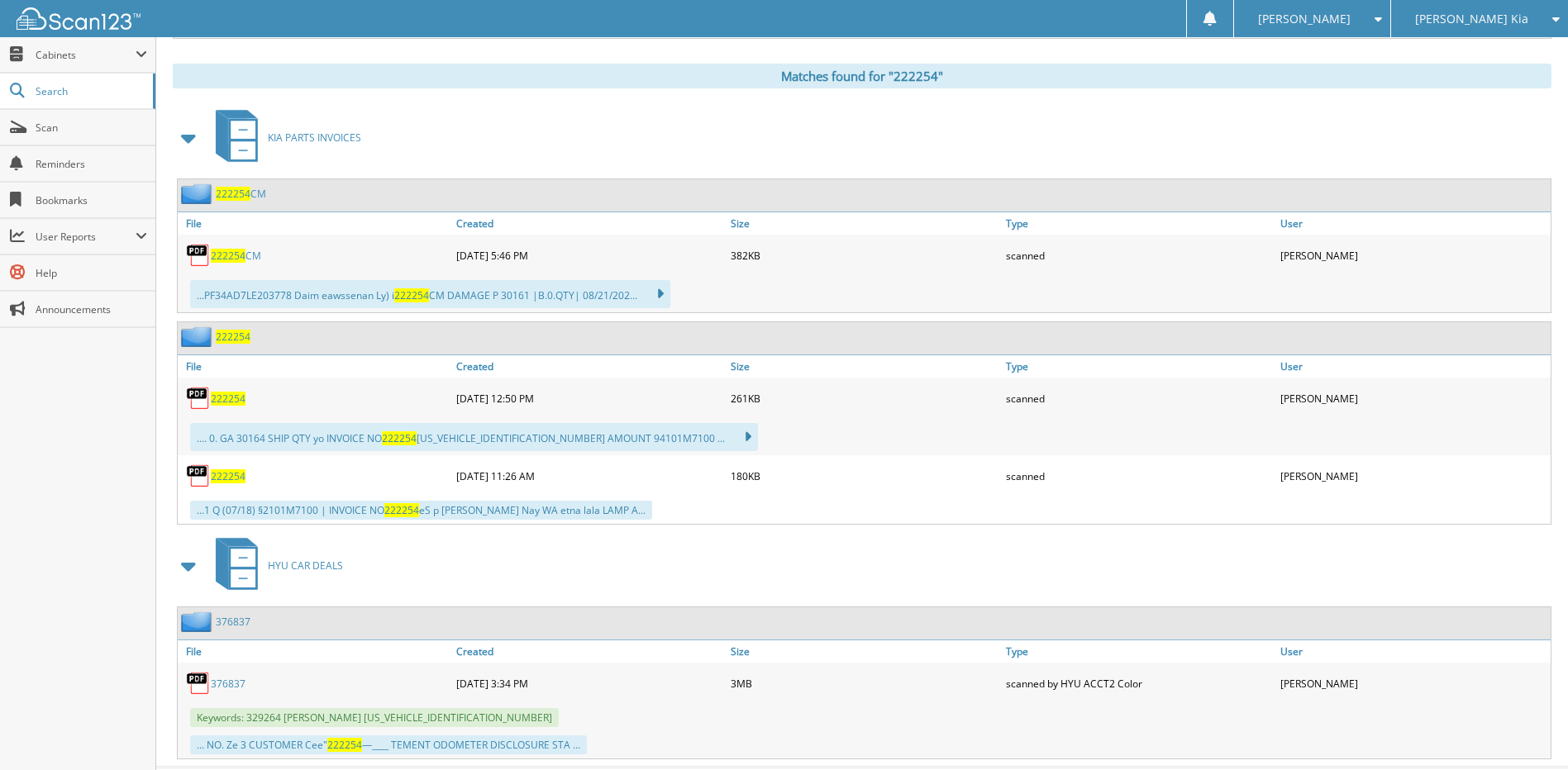
click at [245, 253] on link "222254 CM" at bounding box center [236, 256] width 51 height 14
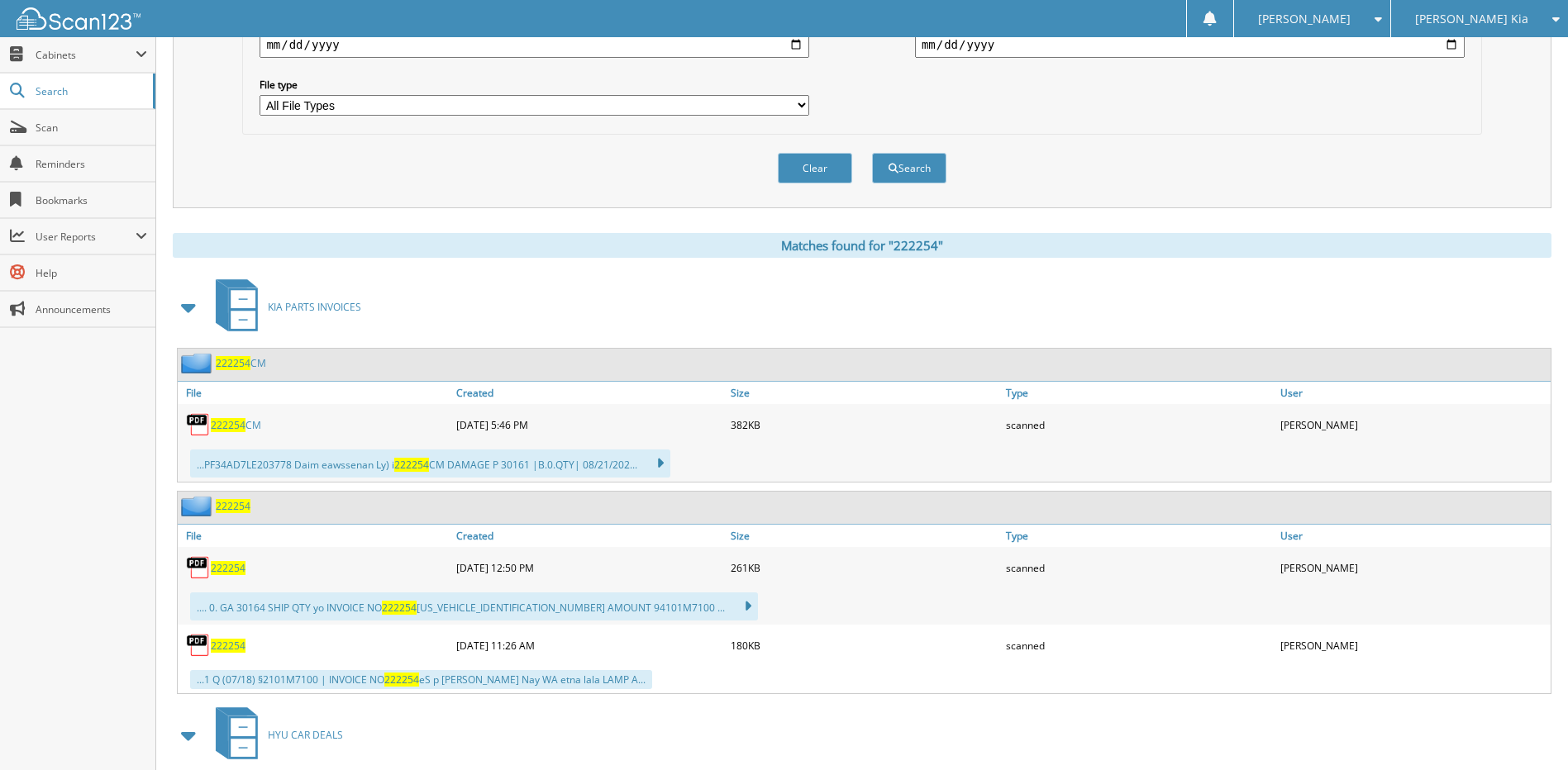
scroll to position [496, 0]
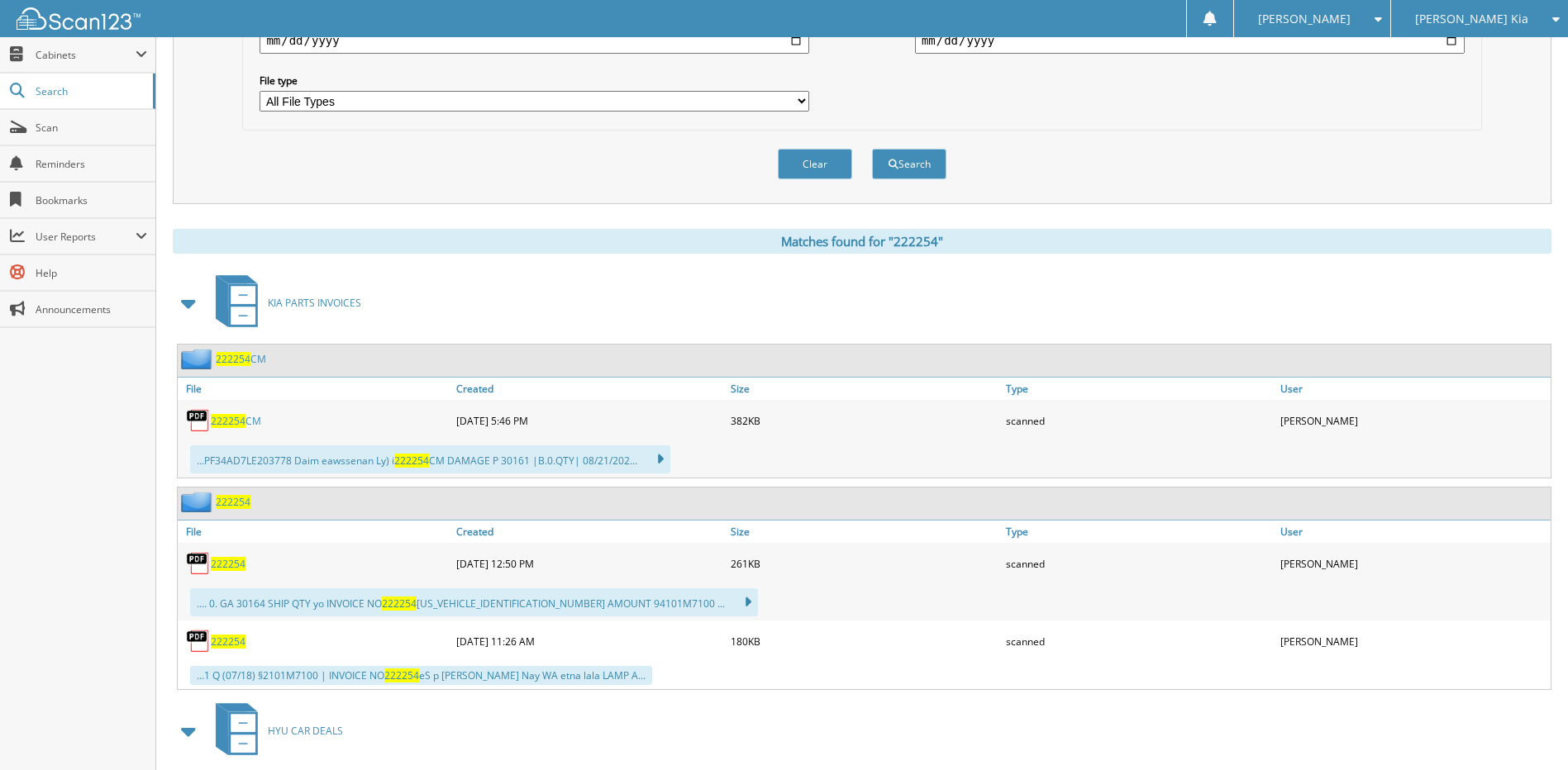
click at [252, 419] on link "222254 CM" at bounding box center [236, 421] width 51 height 14
click at [226, 562] on span "222254" at bounding box center [228, 564] width 35 height 14
click at [229, 562] on span "222254" at bounding box center [228, 564] width 35 height 14
click at [228, 569] on span "222254" at bounding box center [228, 564] width 35 height 14
drag, startPoint x: 222, startPoint y: 565, endPoint x: 247, endPoint y: 558, distance: 26.0
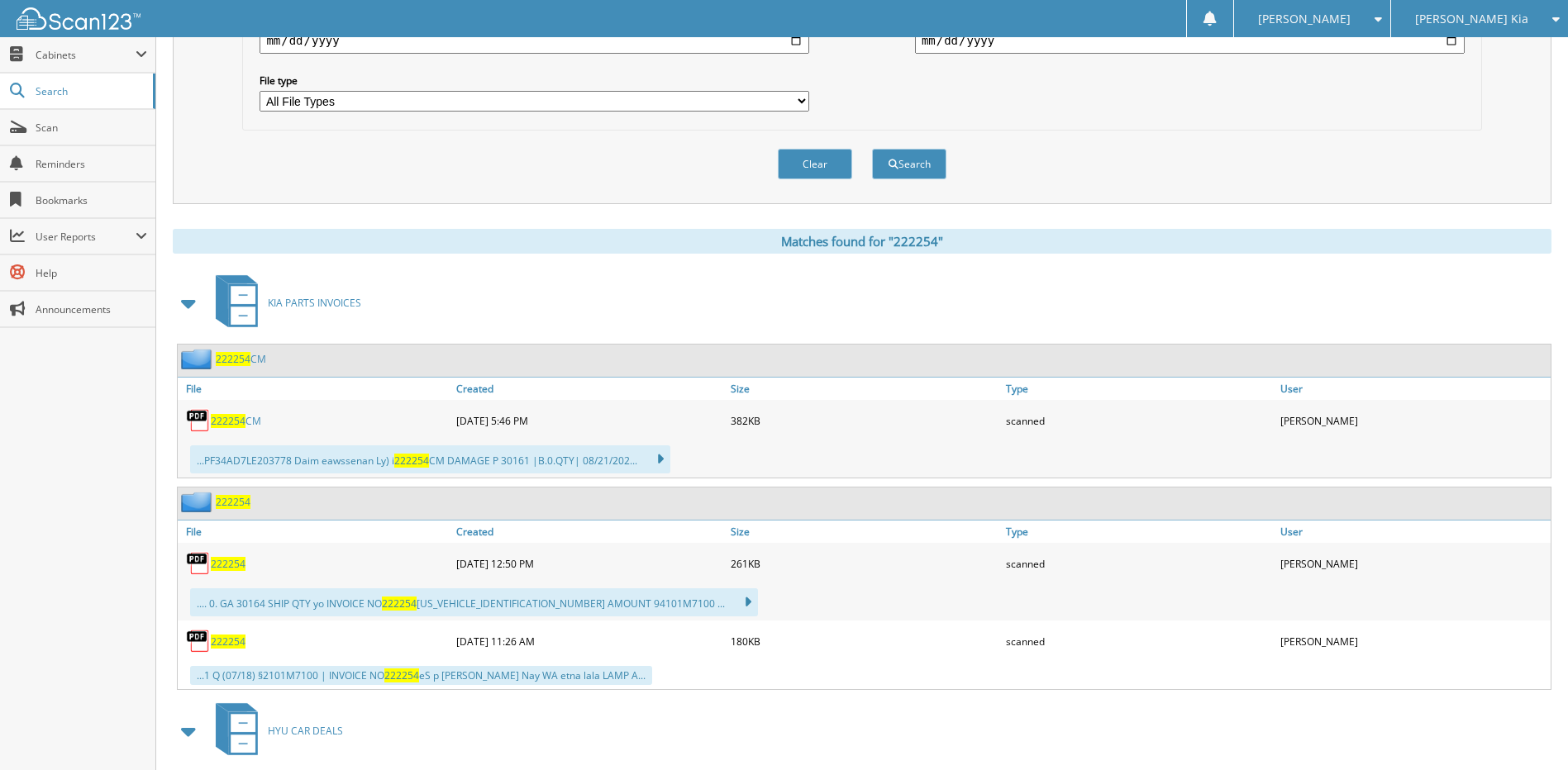
click at [225, 565] on span "222254" at bounding box center [228, 564] width 35 height 14
click at [222, 642] on span "222254" at bounding box center [228, 642] width 35 height 14
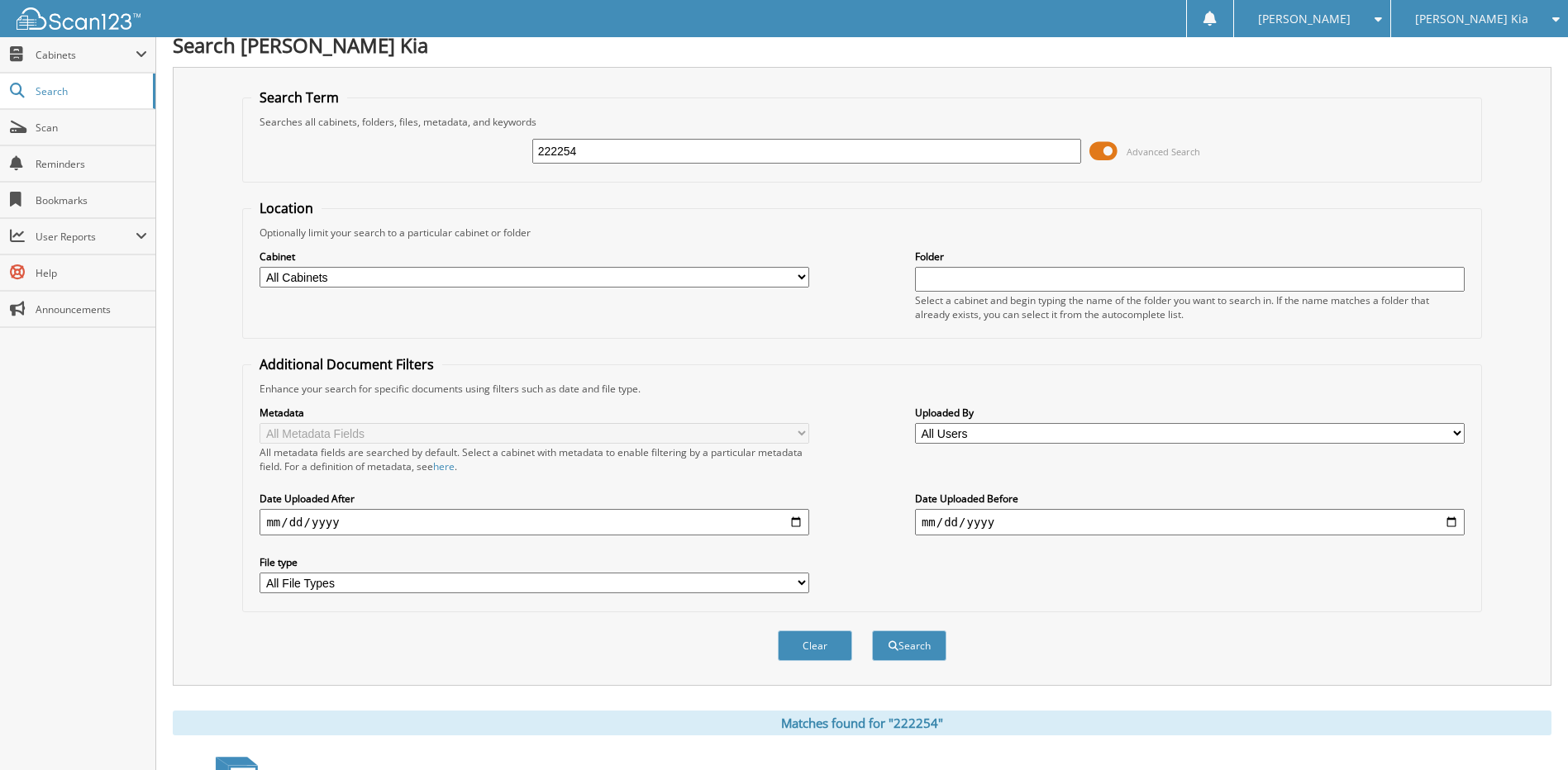
scroll to position [0, 0]
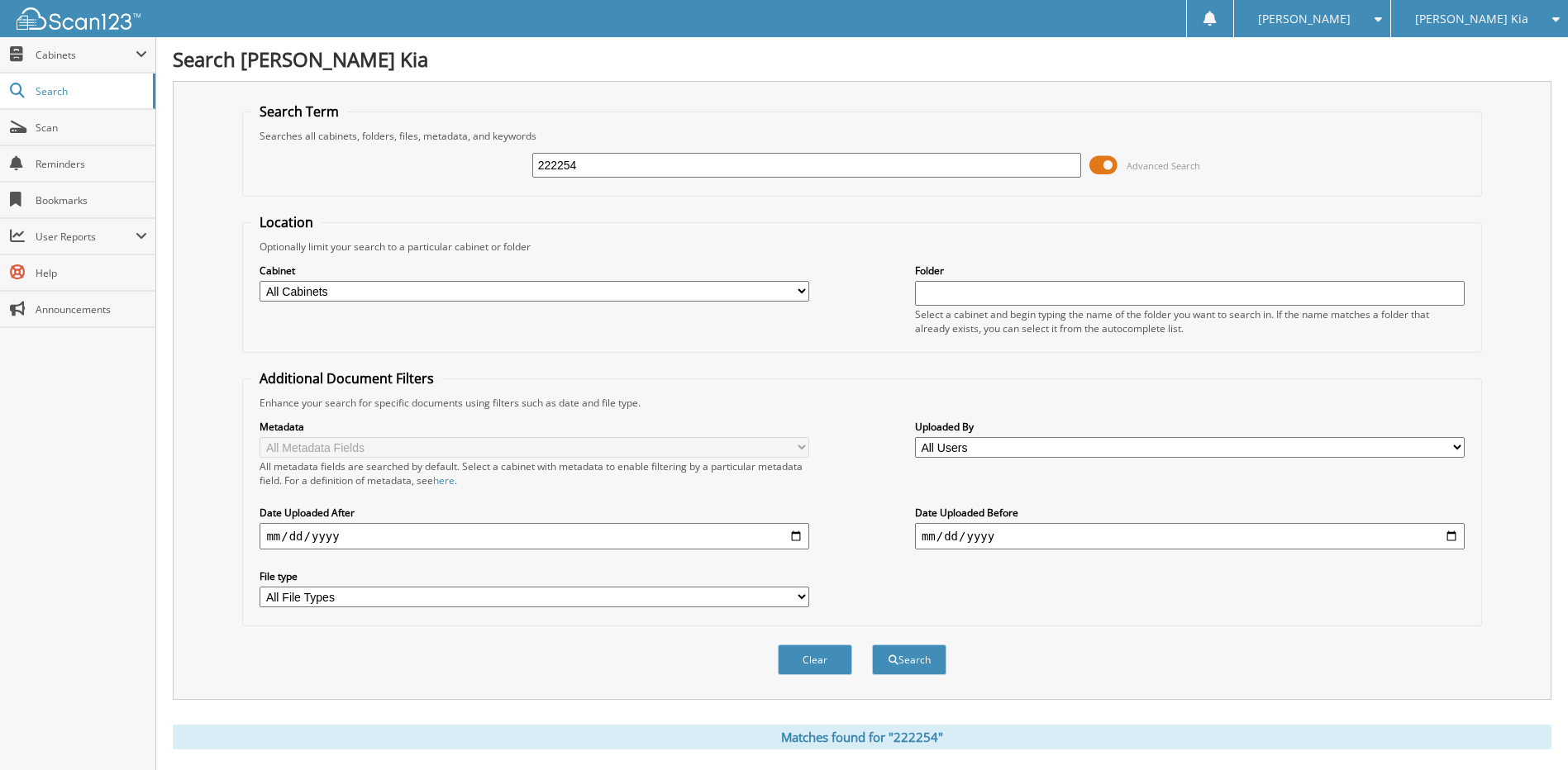
click at [595, 163] on input "222254" at bounding box center [807, 165] width 550 height 24
type input "222254cm"
click at [872, 645] on button "Search" at bounding box center [909, 660] width 74 height 31
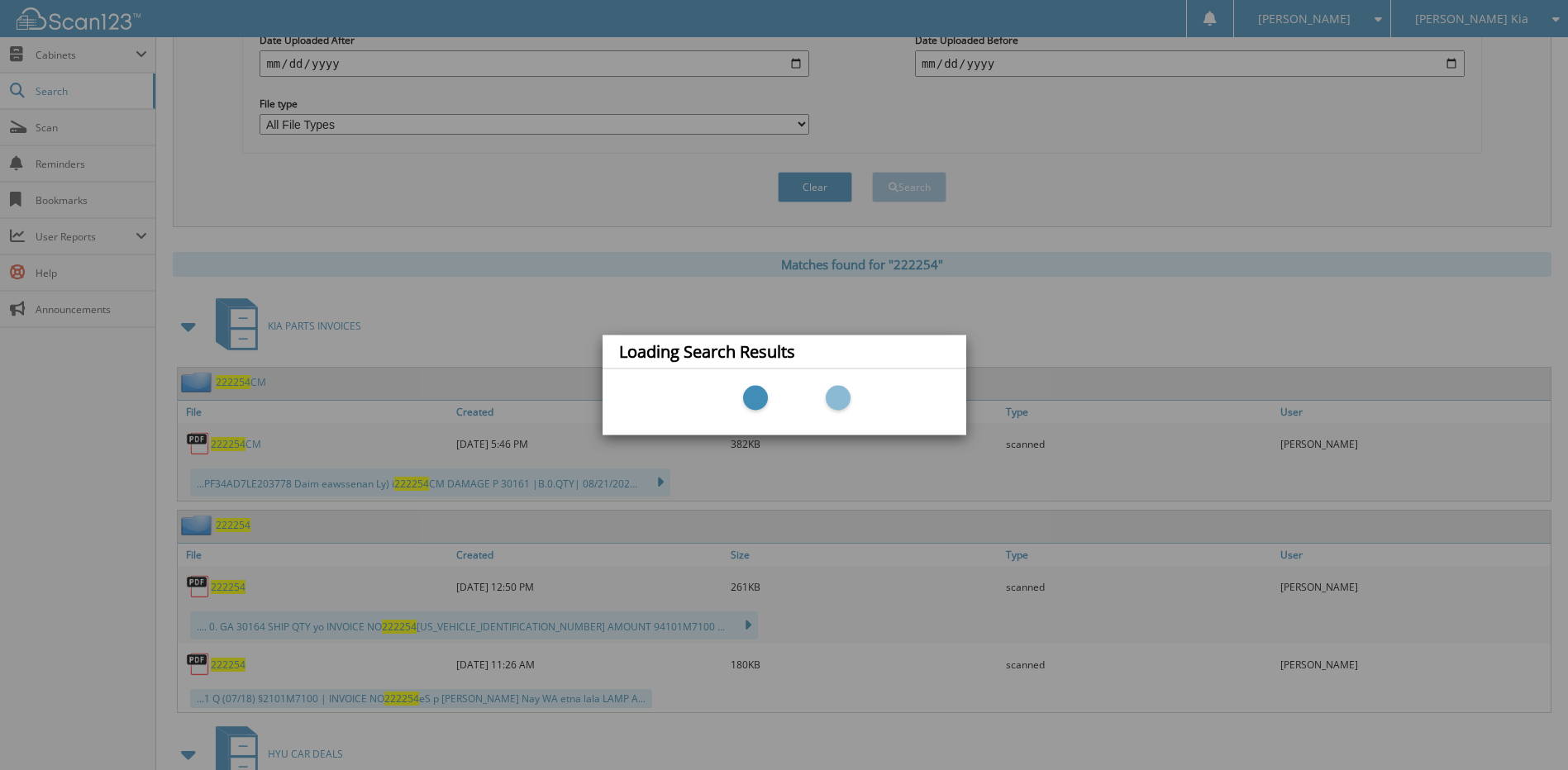
scroll to position [662, 0]
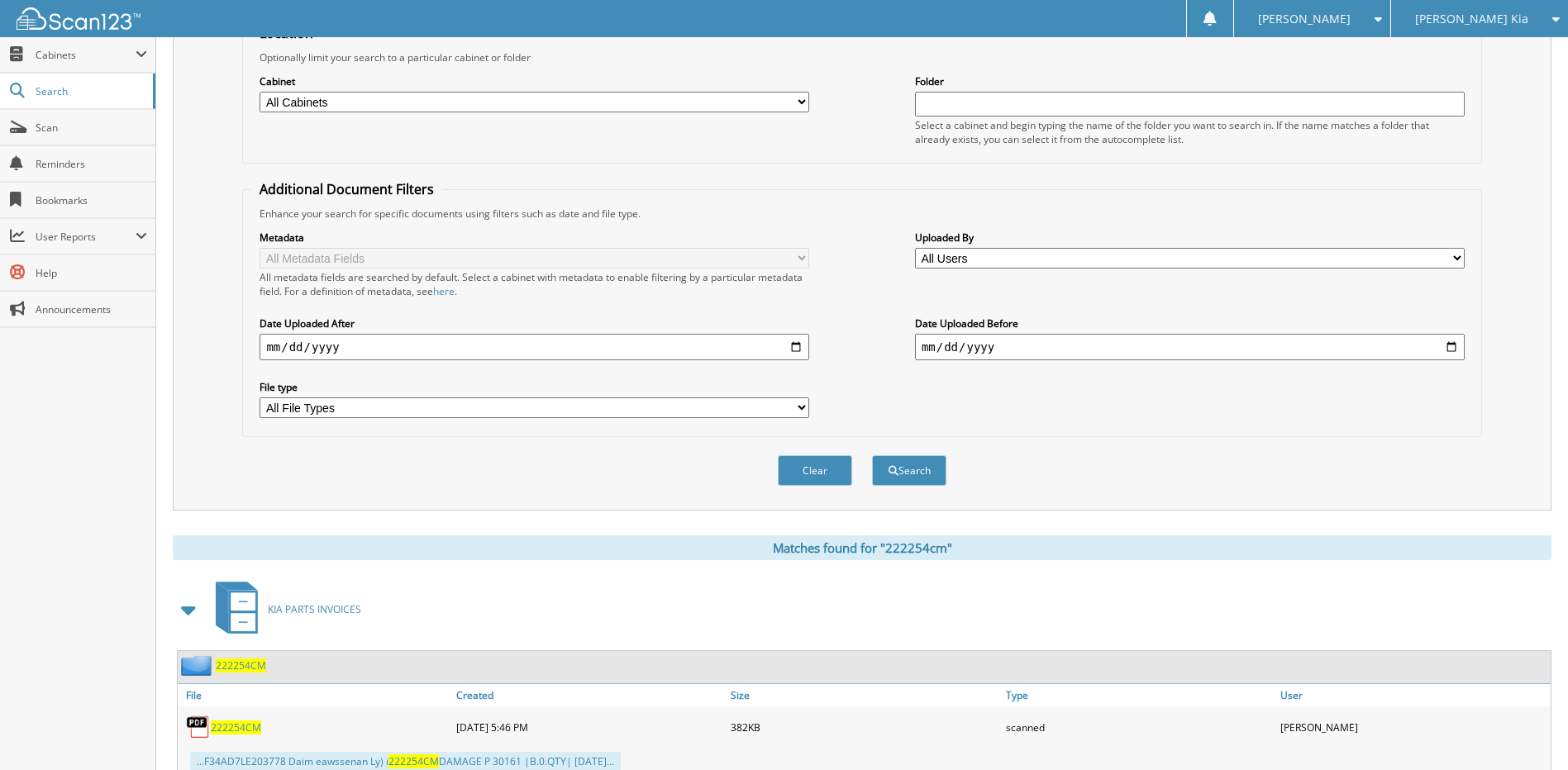
scroll to position [246, 0]
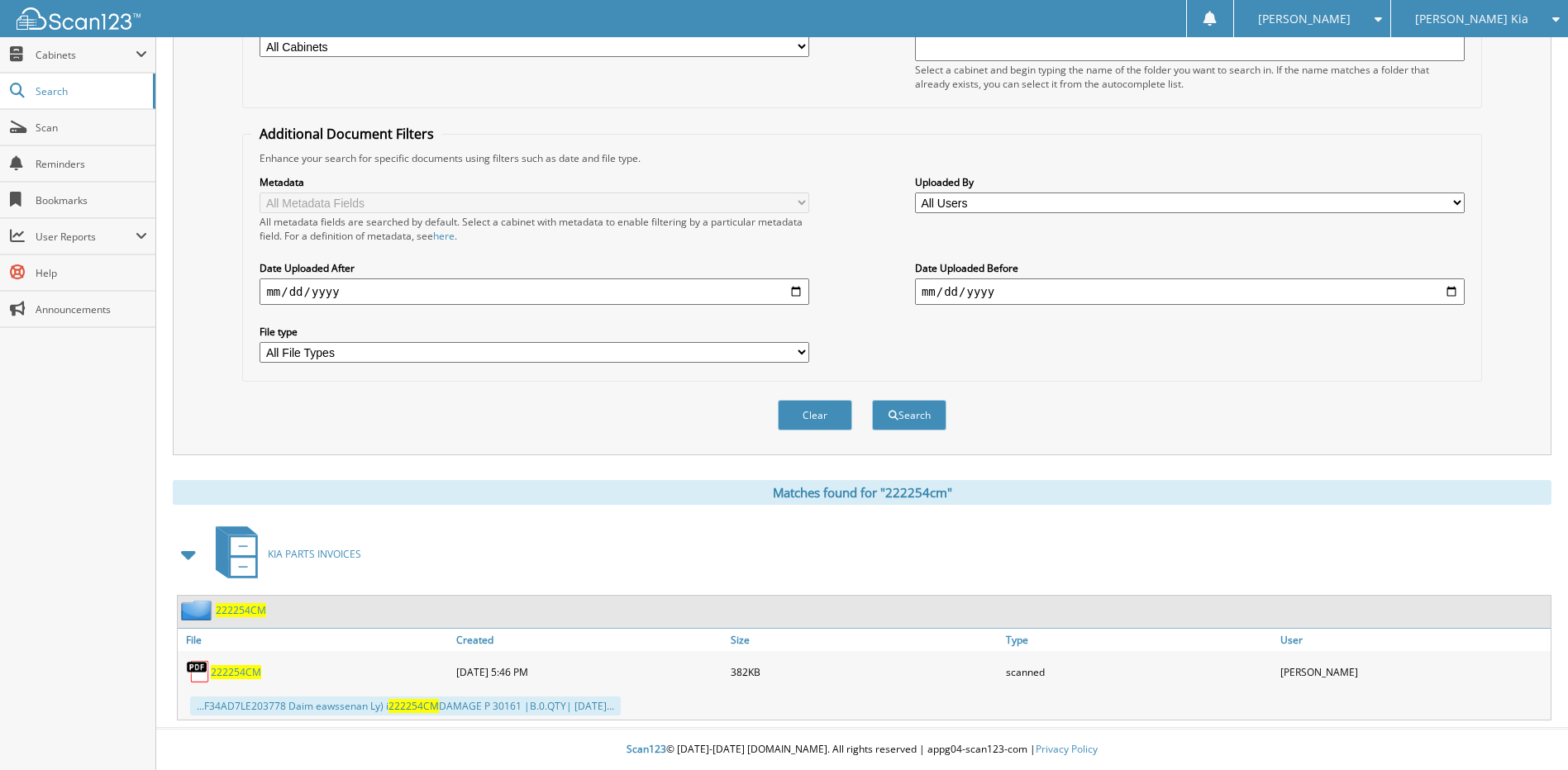
click at [238, 666] on span "222254CM" at bounding box center [236, 672] width 51 height 14
click at [239, 674] on span "222254CM" at bounding box center [236, 672] width 51 height 14
